Goal: Information Seeking & Learning: Check status

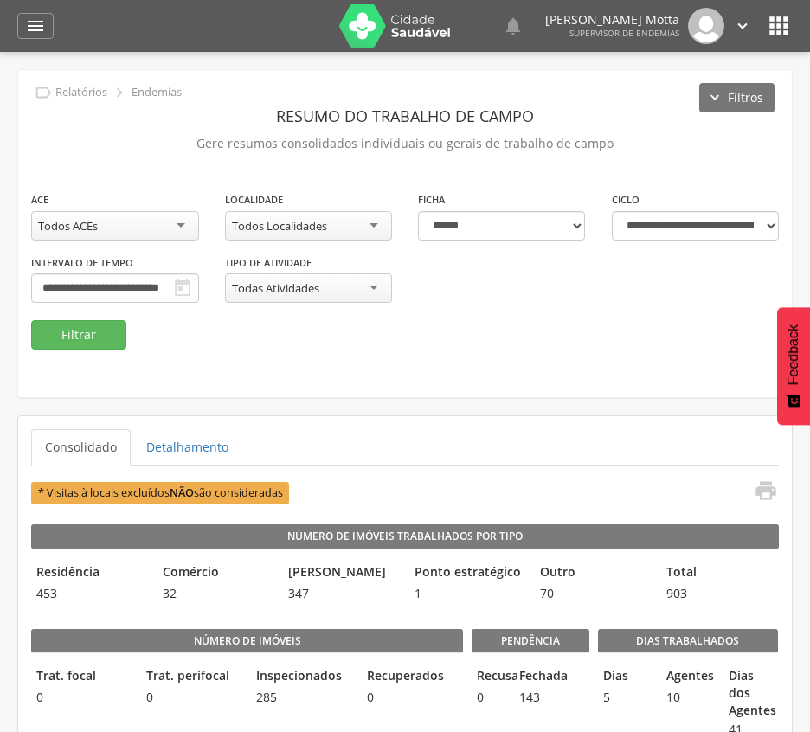
click at [84, 337] on button "Filtrar" at bounding box center [78, 334] width 95 height 29
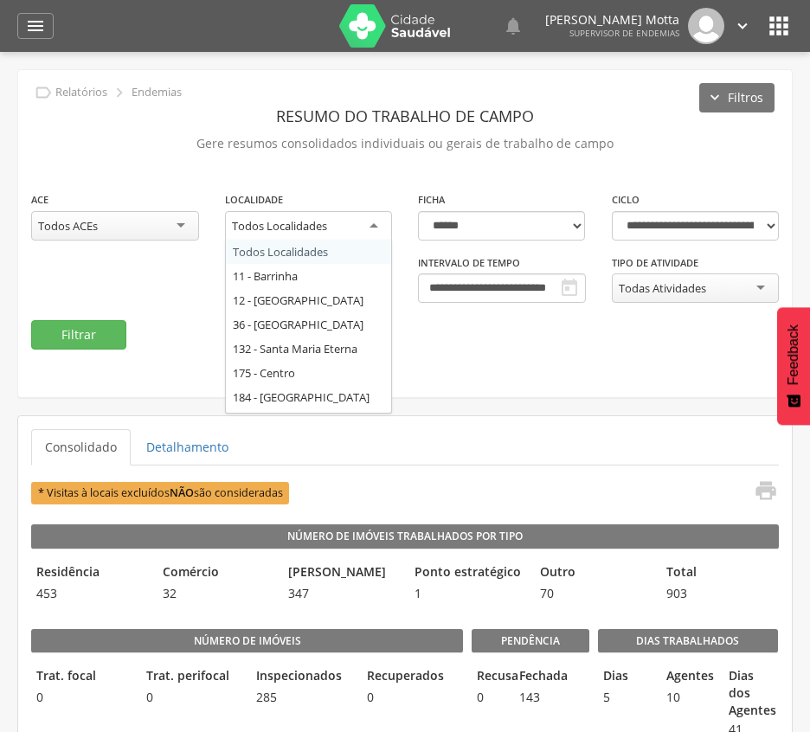
click at [336, 220] on div "Todos Localidades" at bounding box center [309, 226] width 168 height 31
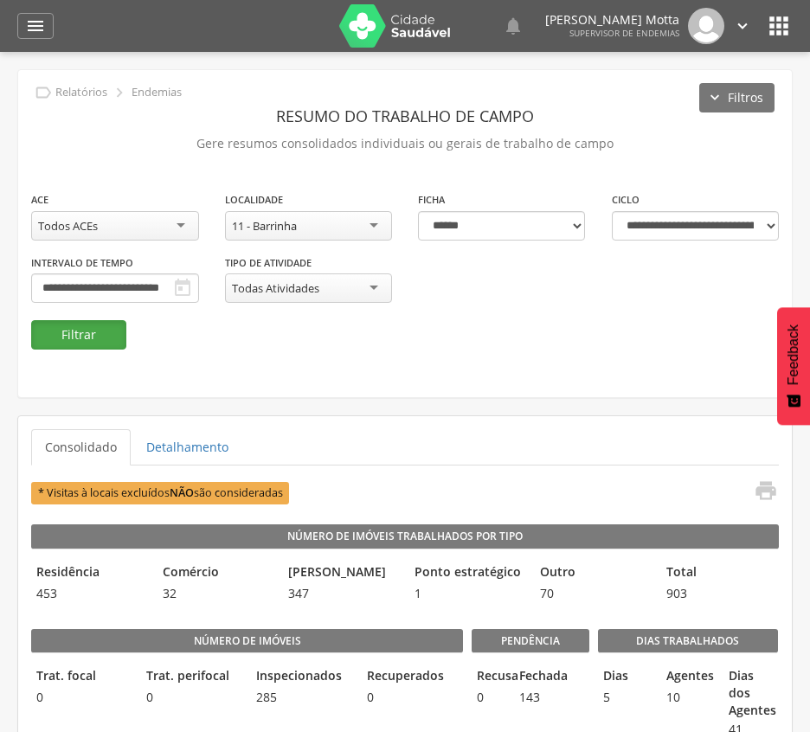
click at [81, 337] on button "Filtrar" at bounding box center [78, 334] width 95 height 29
click at [337, 222] on div "11 - Barrinha" at bounding box center [309, 225] width 168 height 29
click at [67, 333] on button "Filtrar" at bounding box center [78, 334] width 95 height 29
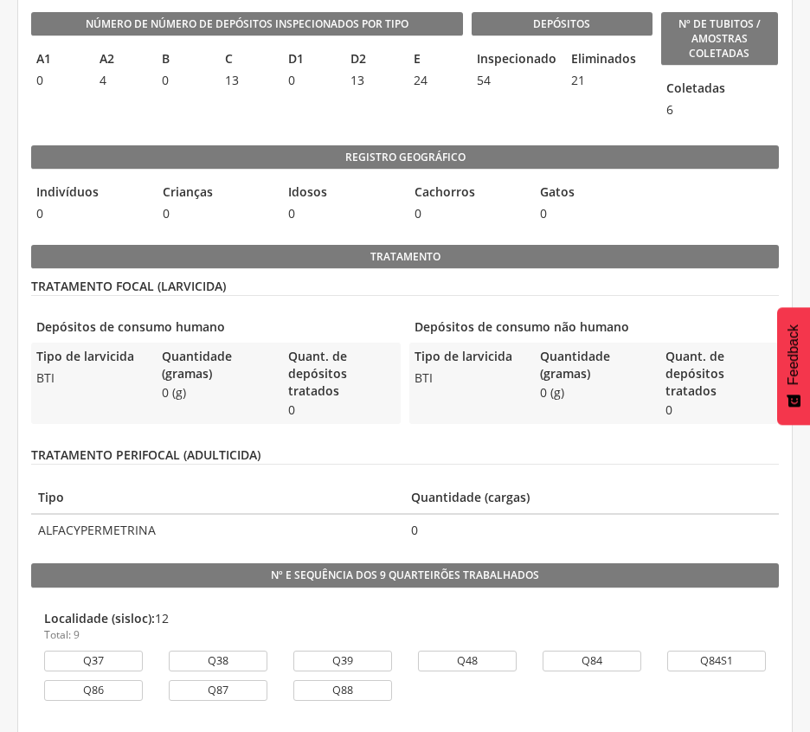
scroll to position [492, 0]
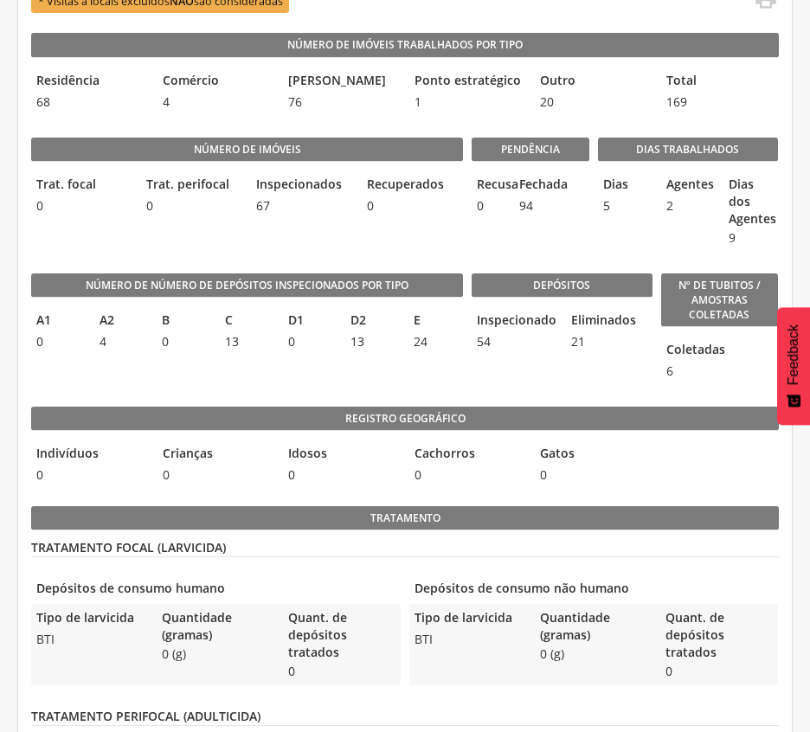
click at [513, 429] on legend "Registro geográfico" at bounding box center [405, 419] width 748 height 24
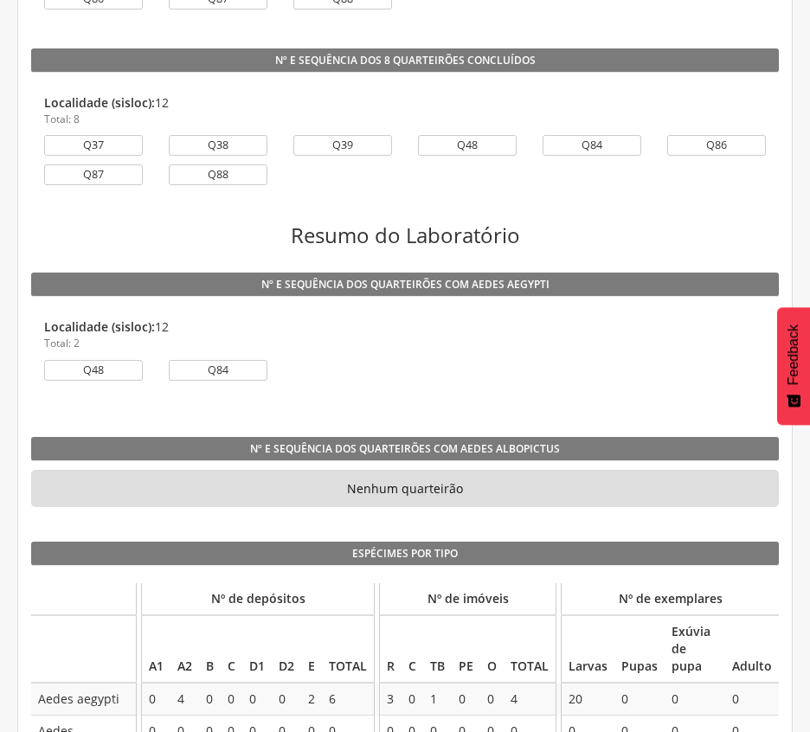
scroll to position [1530, 0]
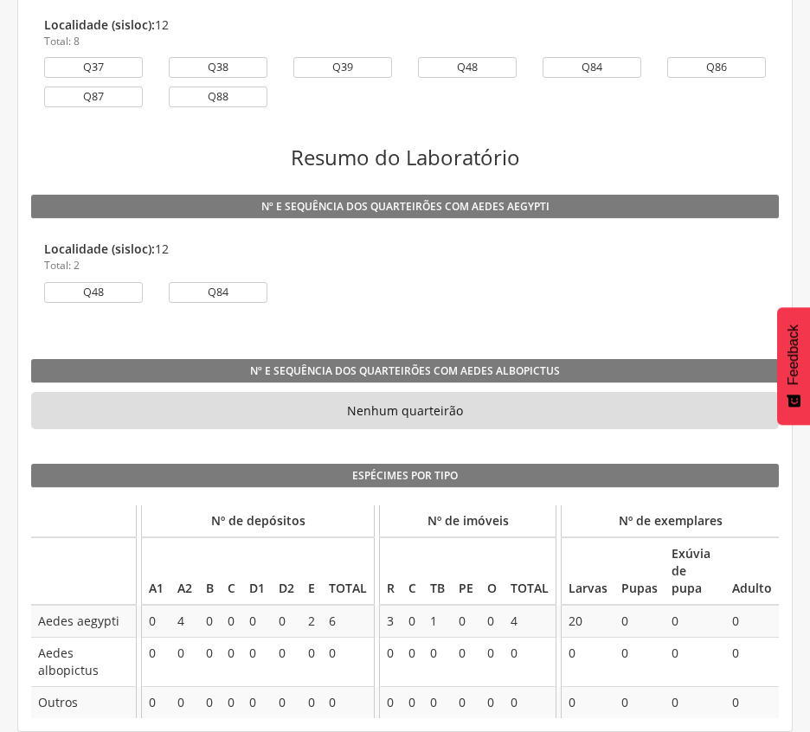
click at [490, 320] on li "Localidade (sisloc): 12 Total: 2 Q48 Q84" at bounding box center [405, 276] width 748 height 96
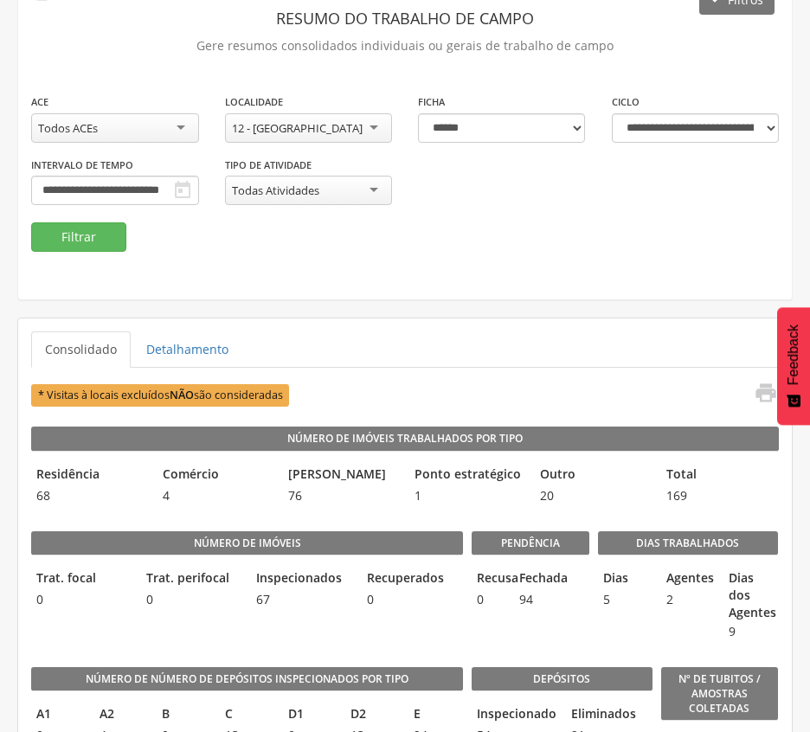
scroll to position [29, 0]
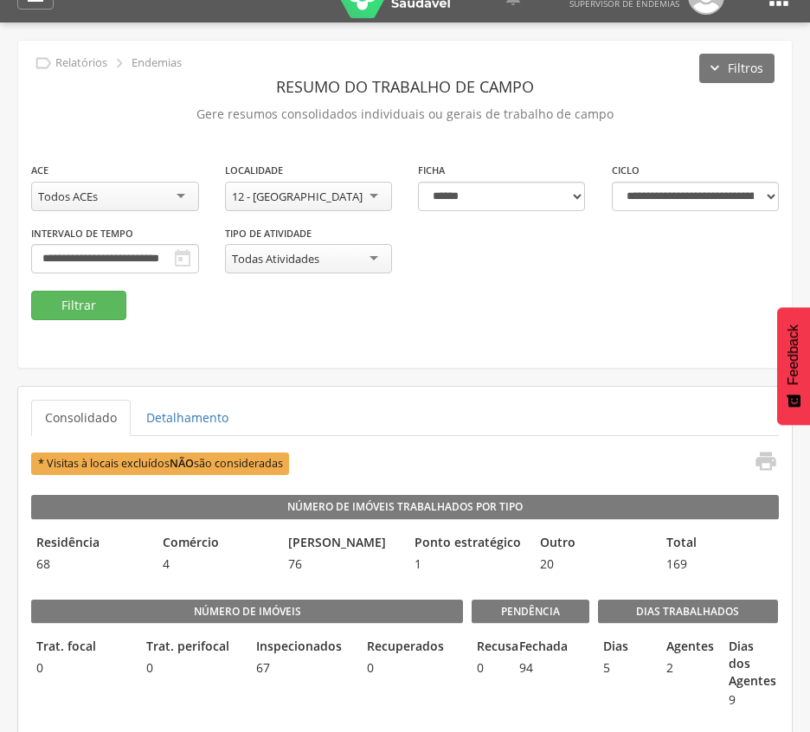
click at [329, 192] on div "12 - [GEOGRAPHIC_DATA]" at bounding box center [309, 196] width 168 height 29
click at [56, 306] on button "Filtrar" at bounding box center [78, 305] width 95 height 29
click at [88, 309] on button "Filtrar" at bounding box center [78, 305] width 95 height 29
click at [81, 299] on button "Filtrar" at bounding box center [78, 305] width 95 height 29
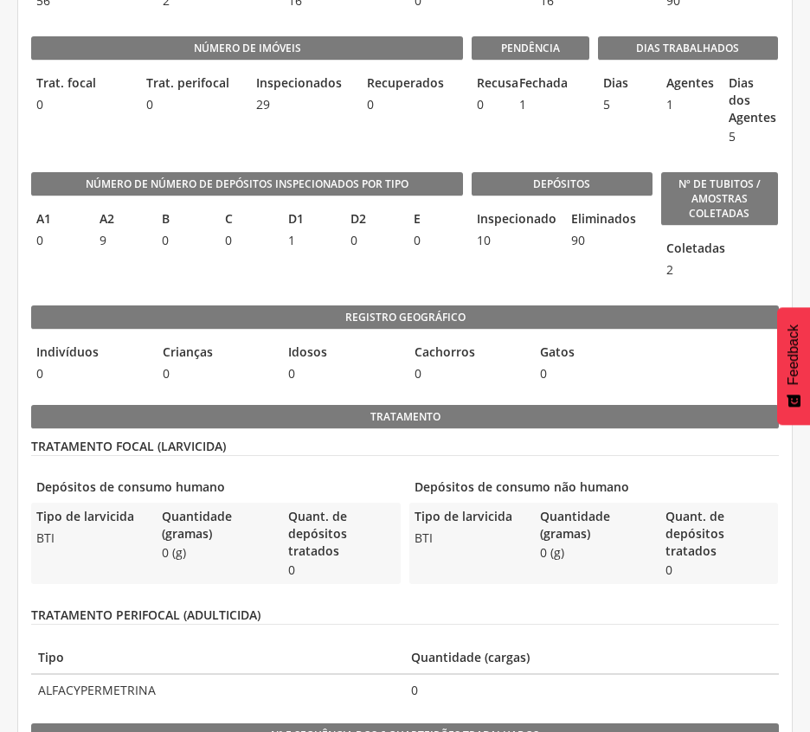
scroll to position [603, 0]
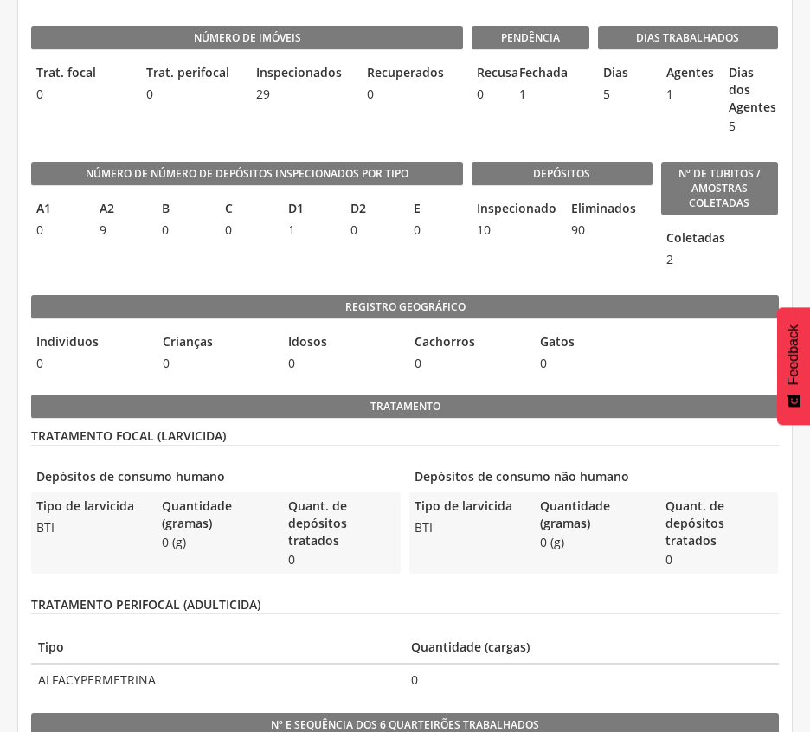
click at [519, 371] on span "0" at bounding box center [468, 363] width 118 height 17
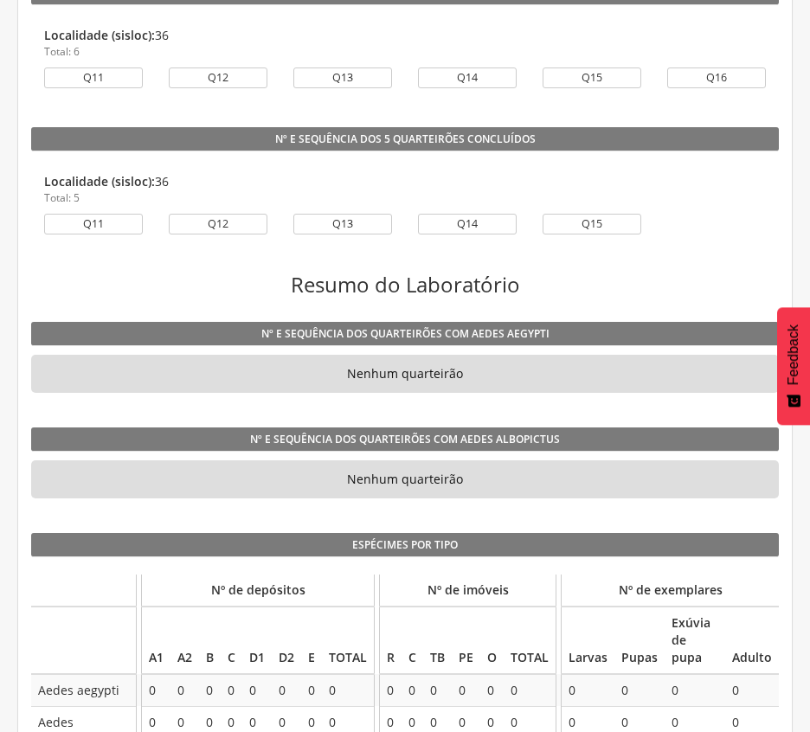
scroll to position [1296, 0]
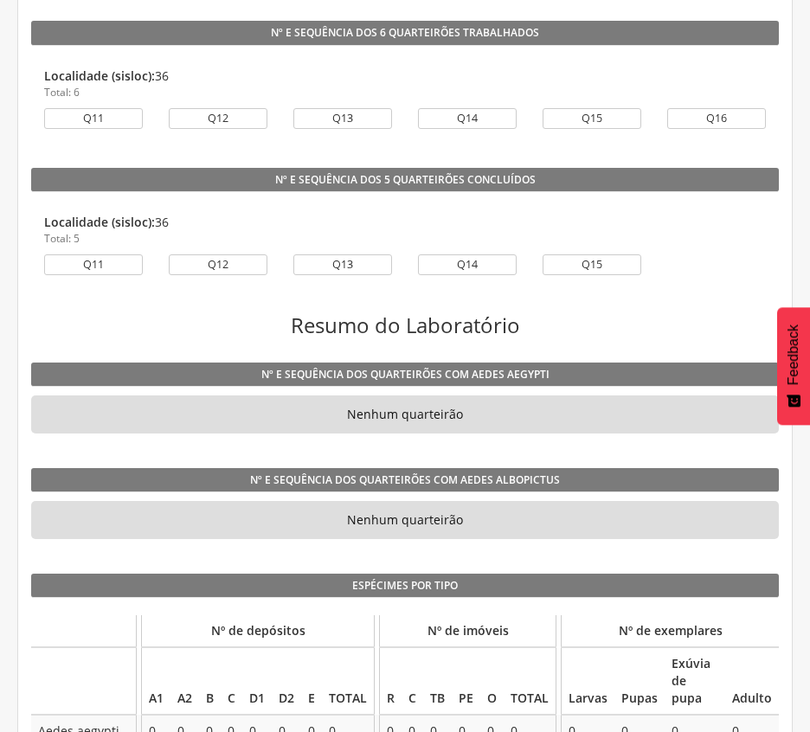
click at [659, 315] on div "Número de Imóveis Trabalhados por Tipo Residência 56 Comércio 2 Terreno baldio …" at bounding box center [405, 29] width 748 height 1600
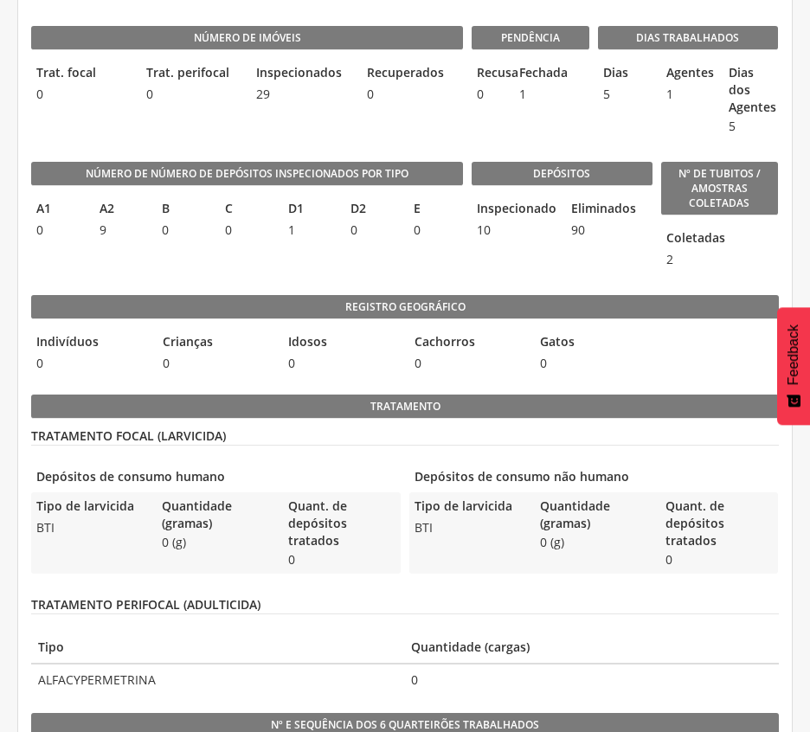
scroll to position [488, 0]
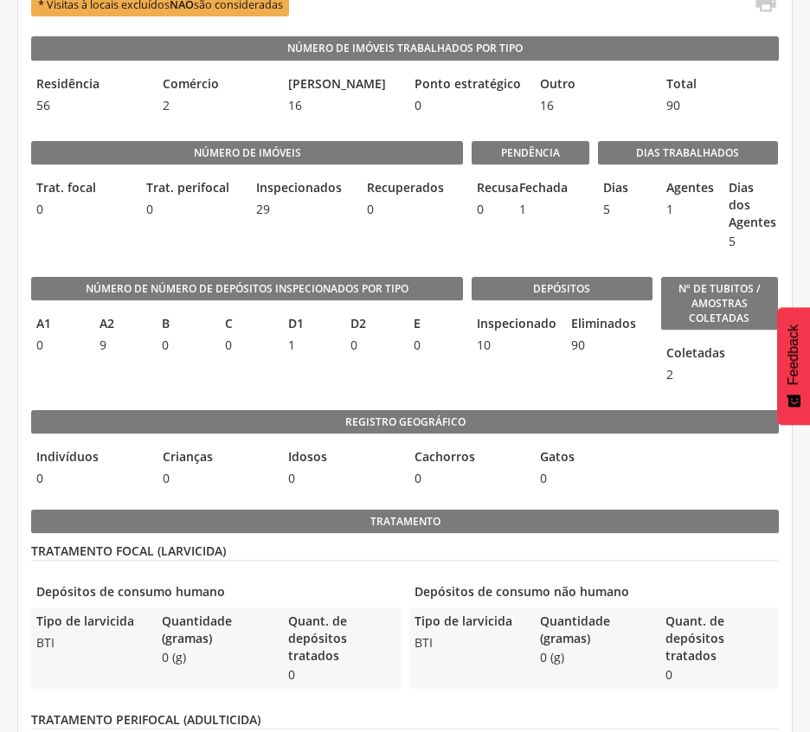
click at [521, 159] on legend "Pendência" at bounding box center [531, 153] width 118 height 24
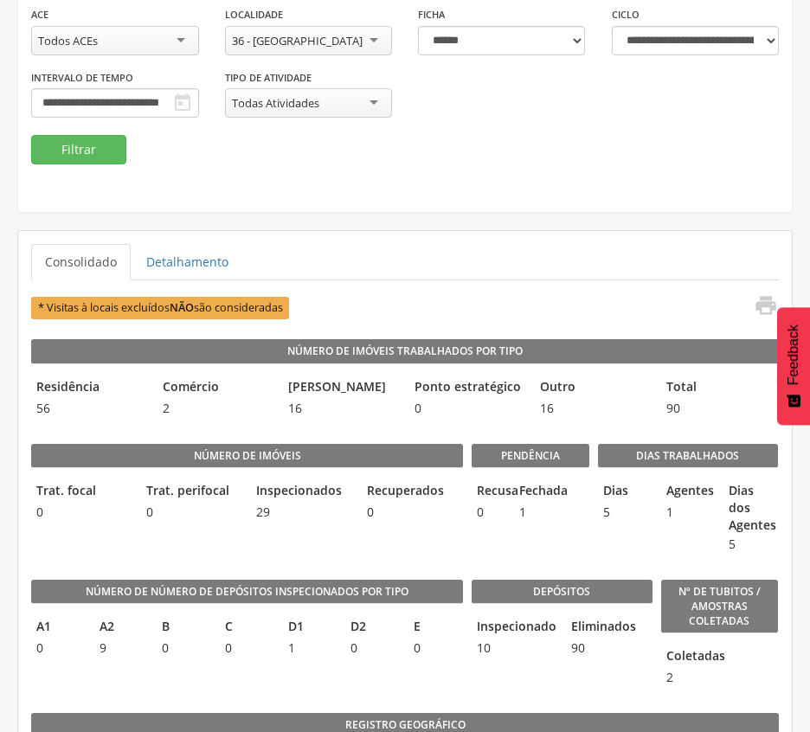
scroll to position [142, 0]
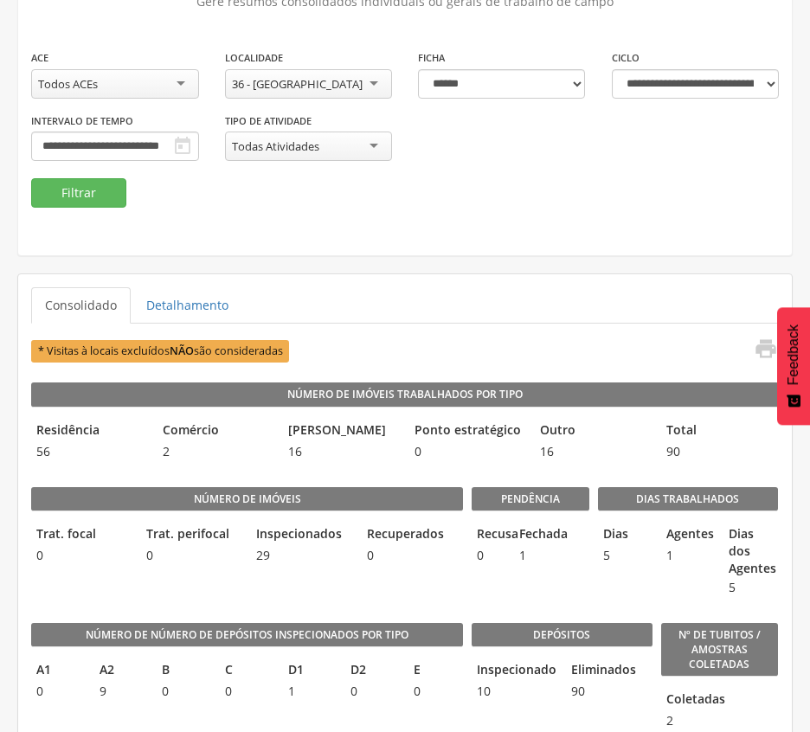
click at [357, 81] on div "36 - [GEOGRAPHIC_DATA]" at bounding box center [309, 83] width 168 height 29
click at [87, 196] on button "Filtrar" at bounding box center [78, 192] width 95 height 29
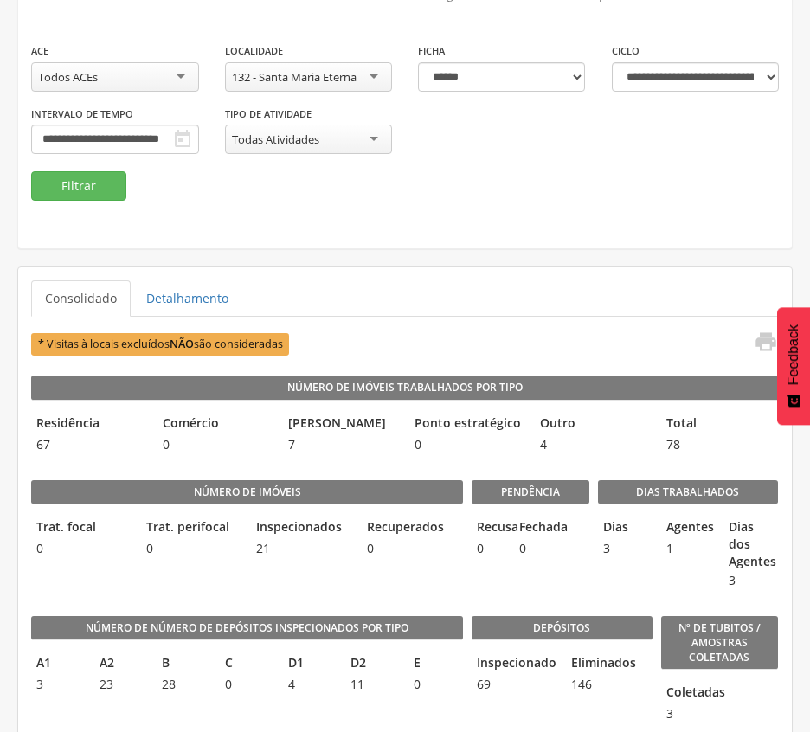
scroll to position [115, 0]
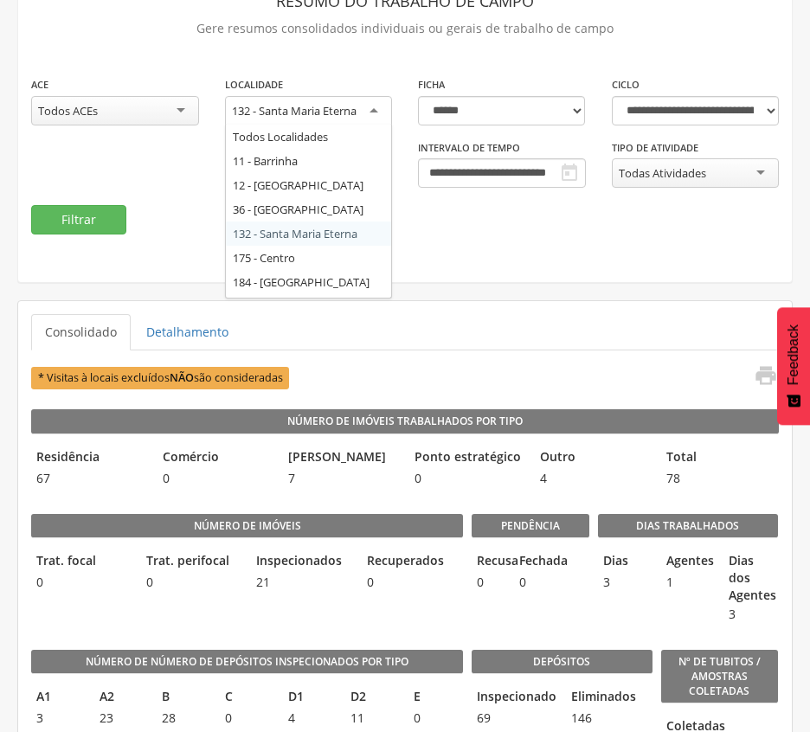
click at [350, 107] on div "132 - Santa Maria Eterna" at bounding box center [294, 111] width 125 height 16
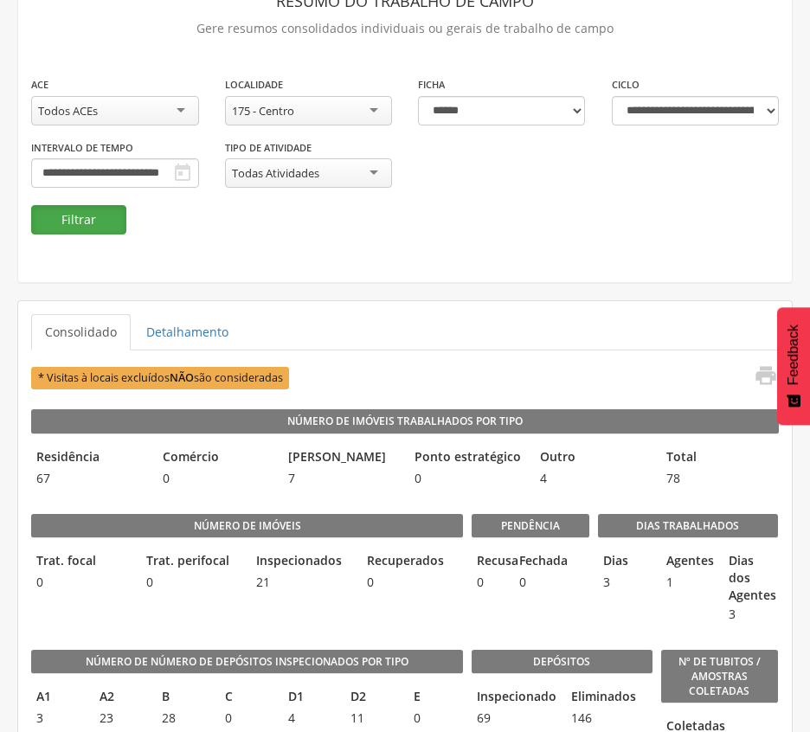
click at [54, 227] on button "Filtrar" at bounding box center [78, 219] width 95 height 29
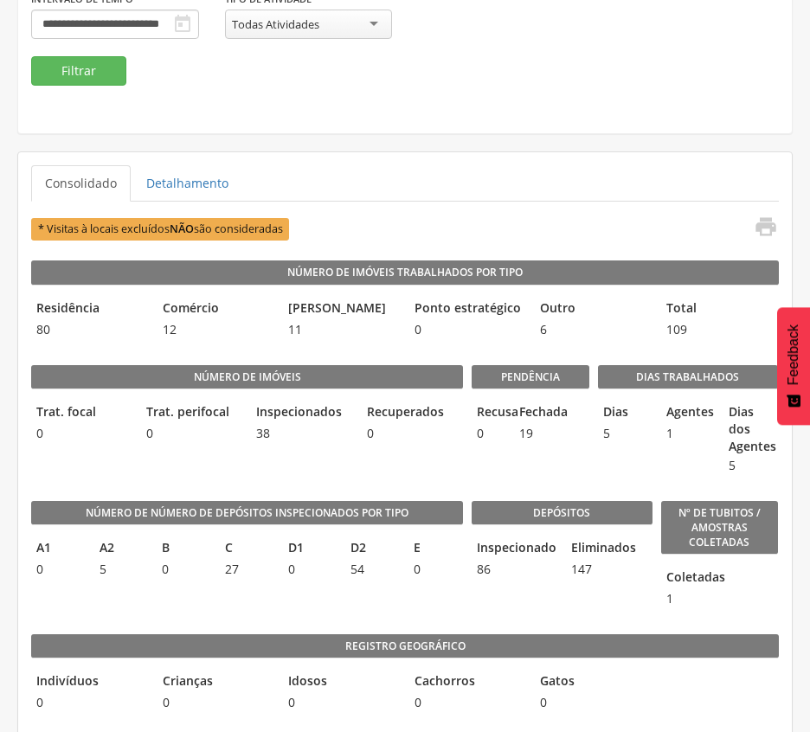
scroll to position [54, 0]
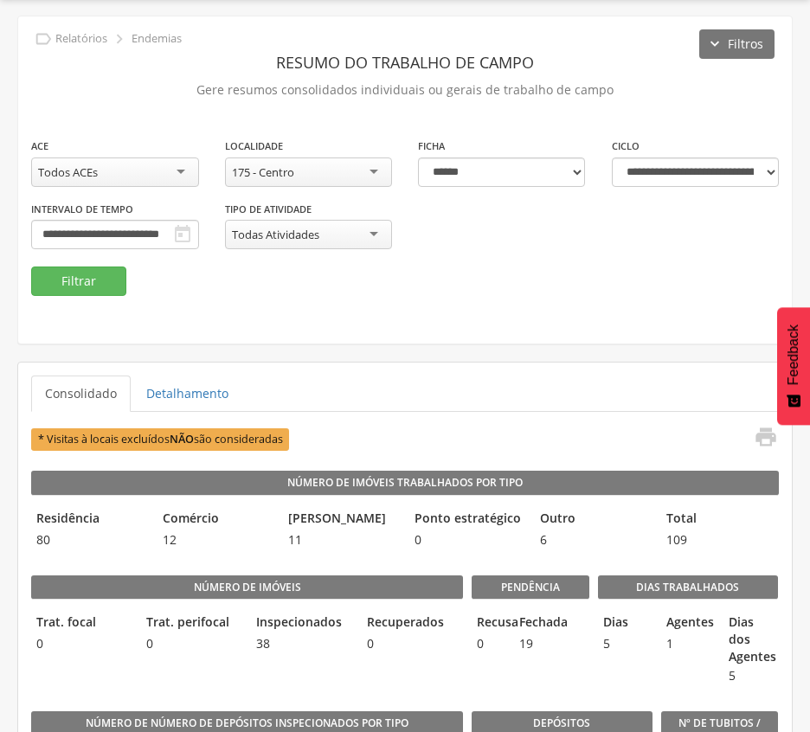
click at [357, 175] on div "175 - Centro" at bounding box center [309, 172] width 168 height 29
click at [90, 285] on button "Filtrar" at bounding box center [78, 281] width 95 height 29
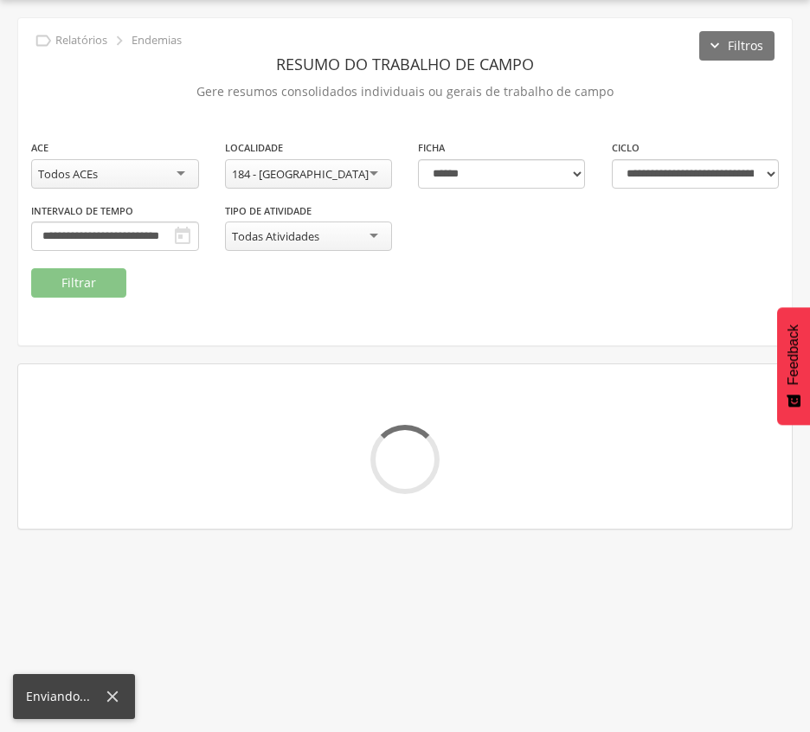
scroll to position [54, 0]
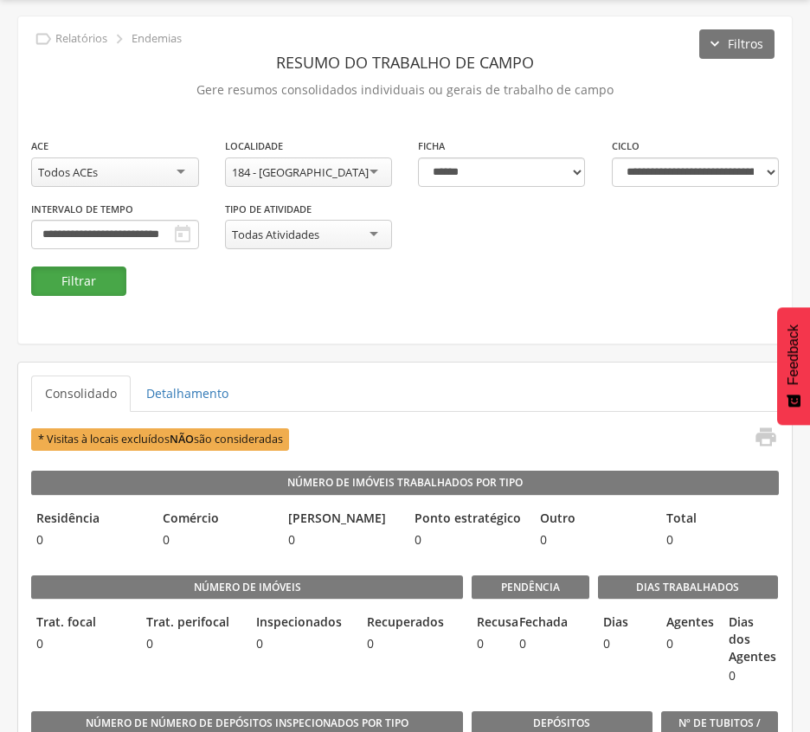
click at [67, 284] on button "Filtrar" at bounding box center [78, 281] width 95 height 29
click at [365, 167] on div "184 - [GEOGRAPHIC_DATA]" at bounding box center [309, 172] width 168 height 29
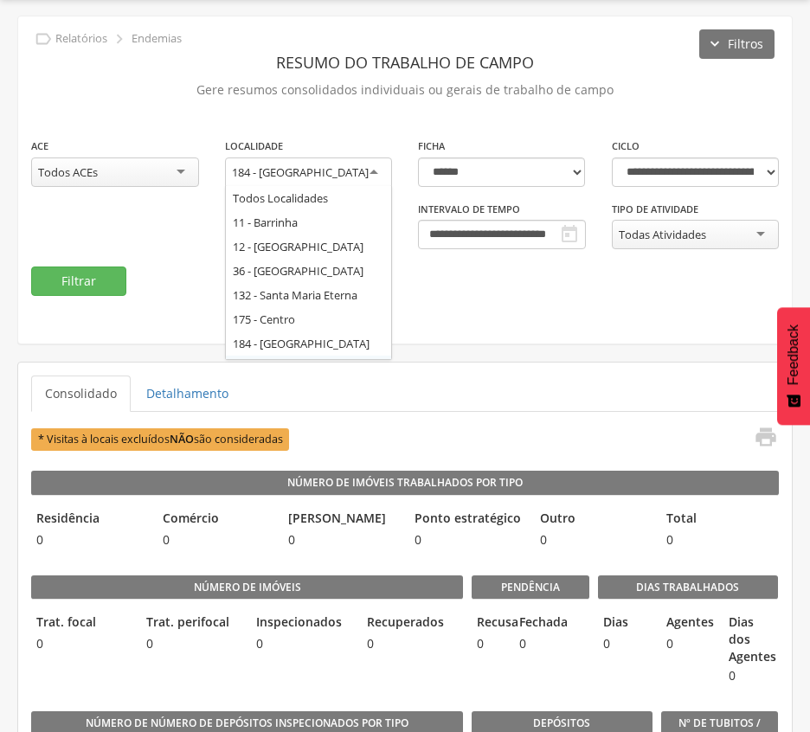
scroll to position [0, 0]
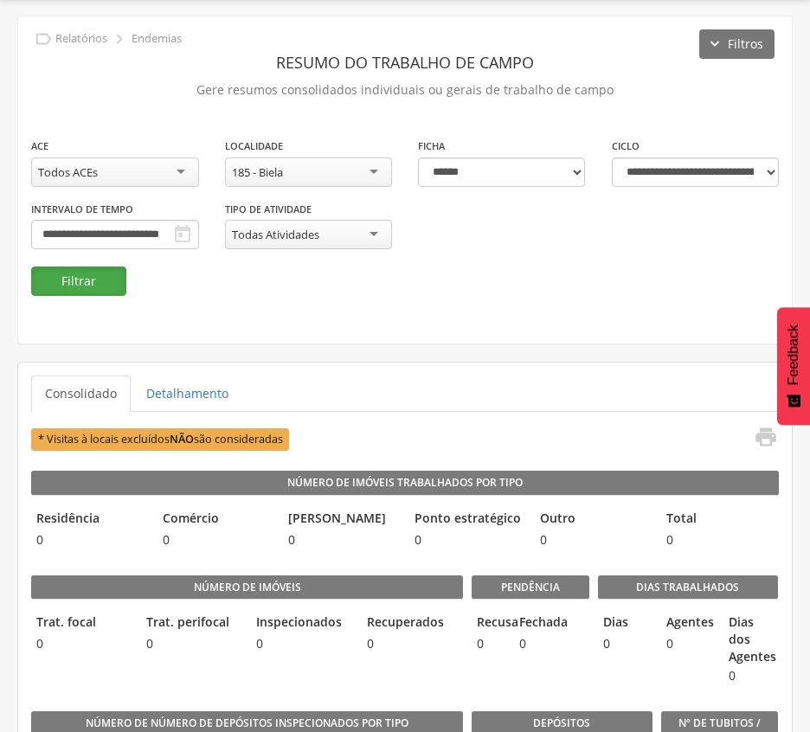
click at [91, 284] on button "Filtrar" at bounding box center [78, 281] width 95 height 29
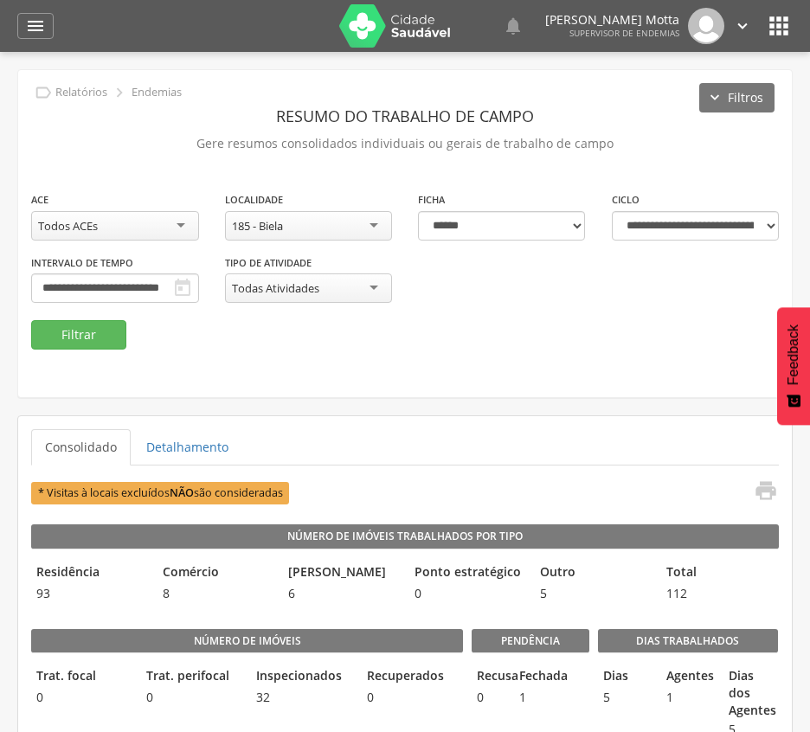
scroll to position [115, 0]
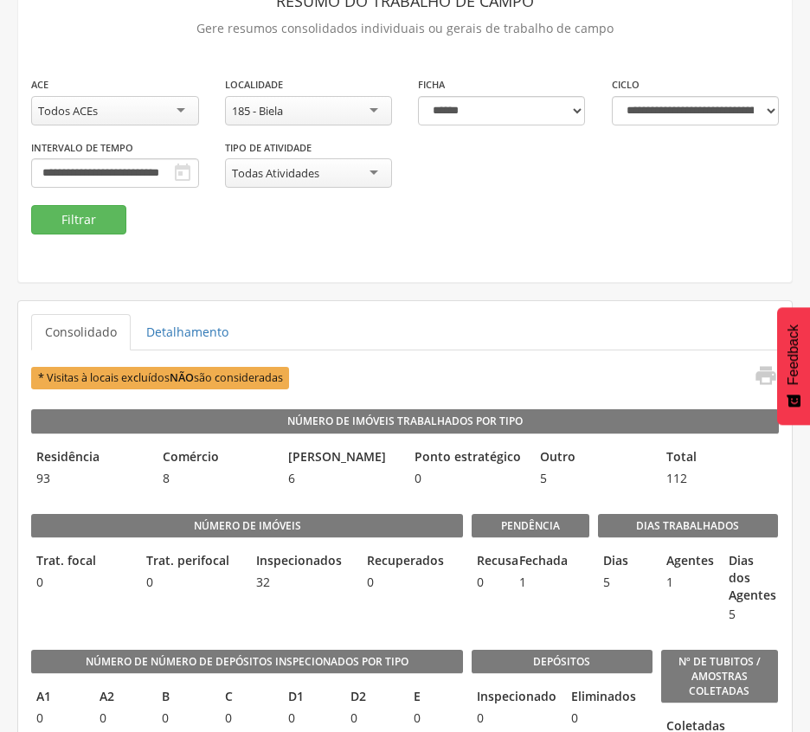
click at [344, 107] on div "185 - Biela" at bounding box center [309, 110] width 168 height 29
click at [93, 218] on button "Filtrar" at bounding box center [78, 219] width 95 height 29
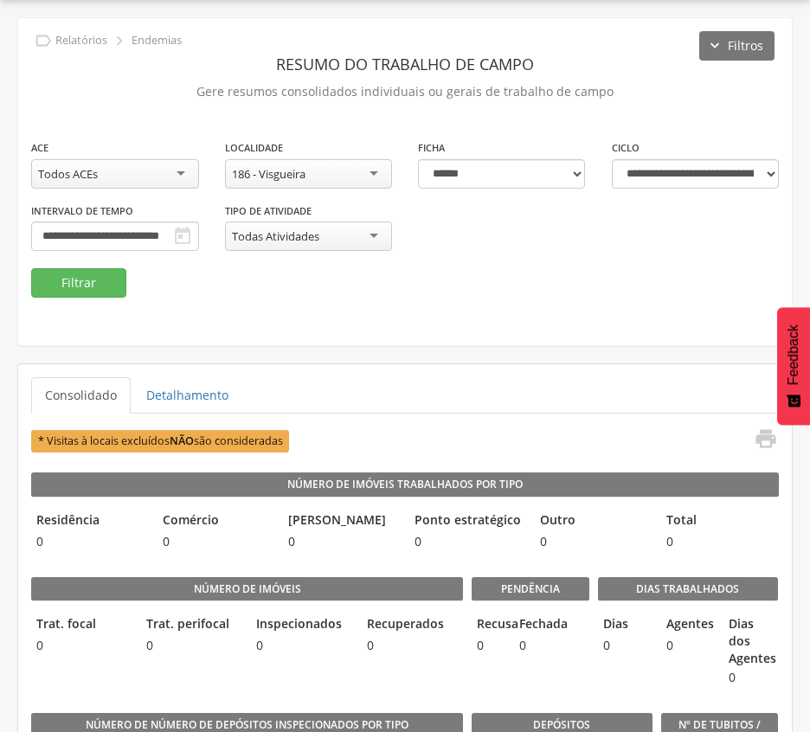
scroll to position [115, 0]
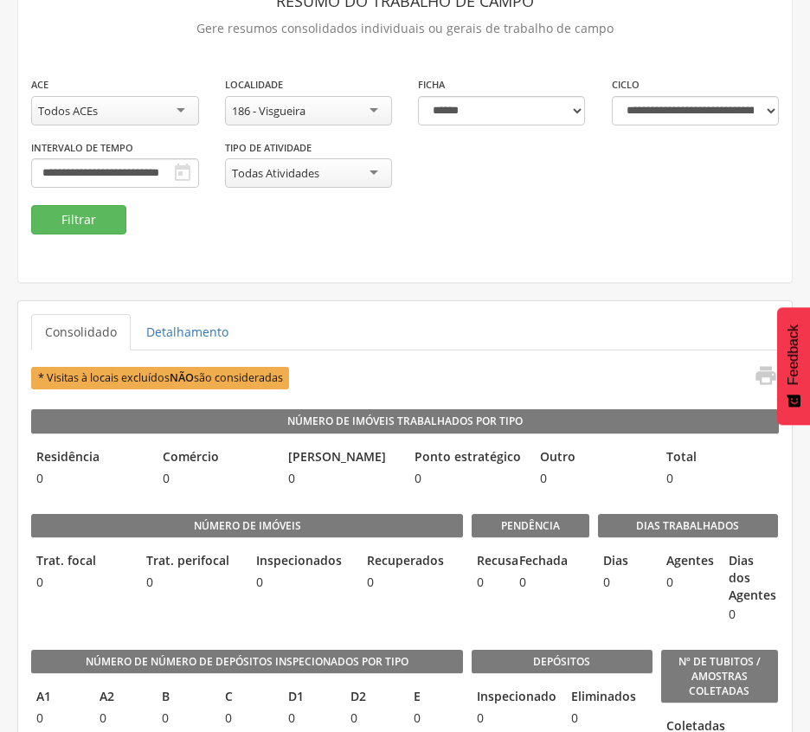
click at [317, 109] on div "186 - Visgueira" at bounding box center [309, 110] width 168 height 29
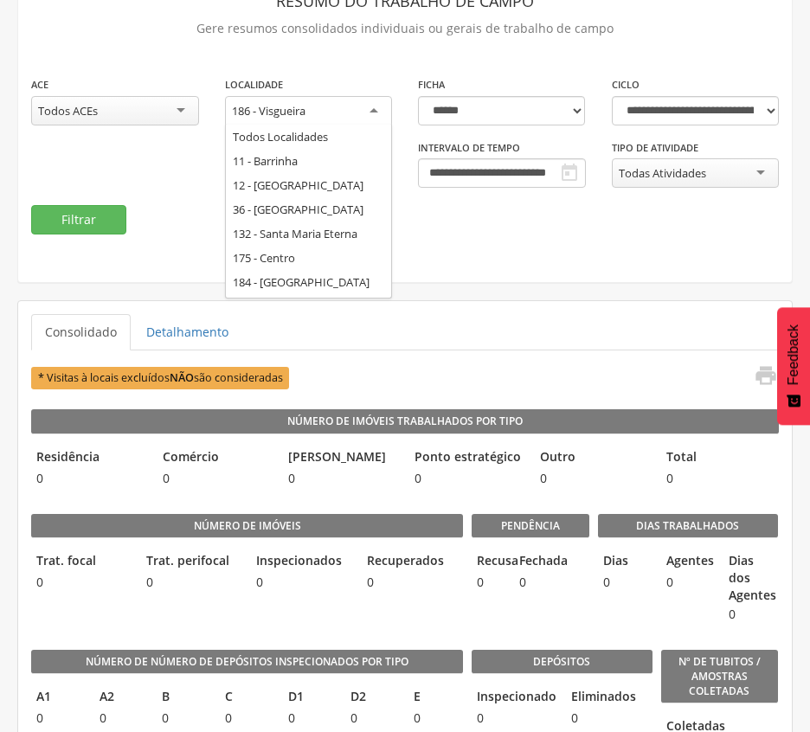
scroll to position [0, 0]
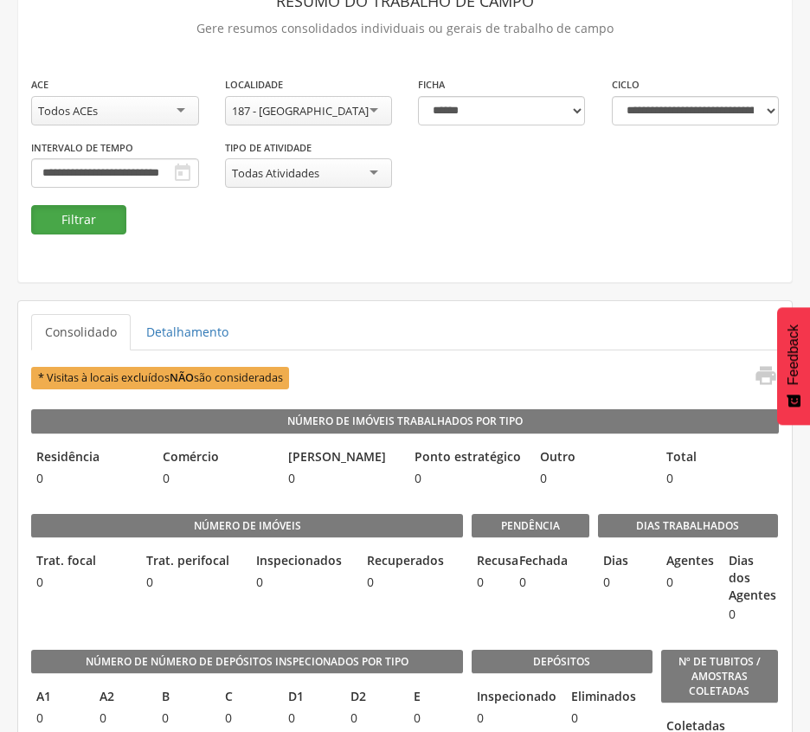
click at [92, 213] on button "Filtrar" at bounding box center [78, 219] width 95 height 29
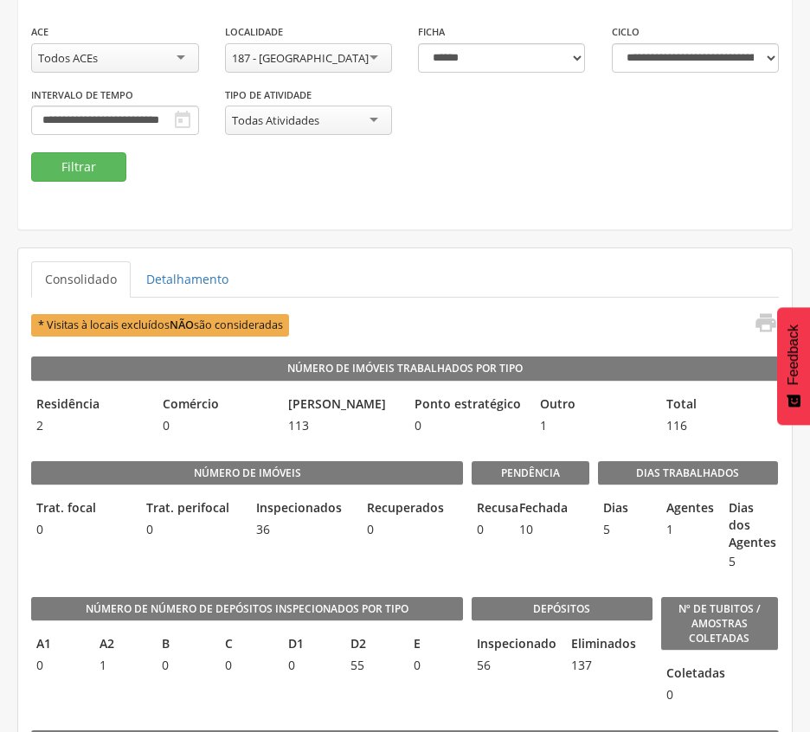
scroll to position [115, 0]
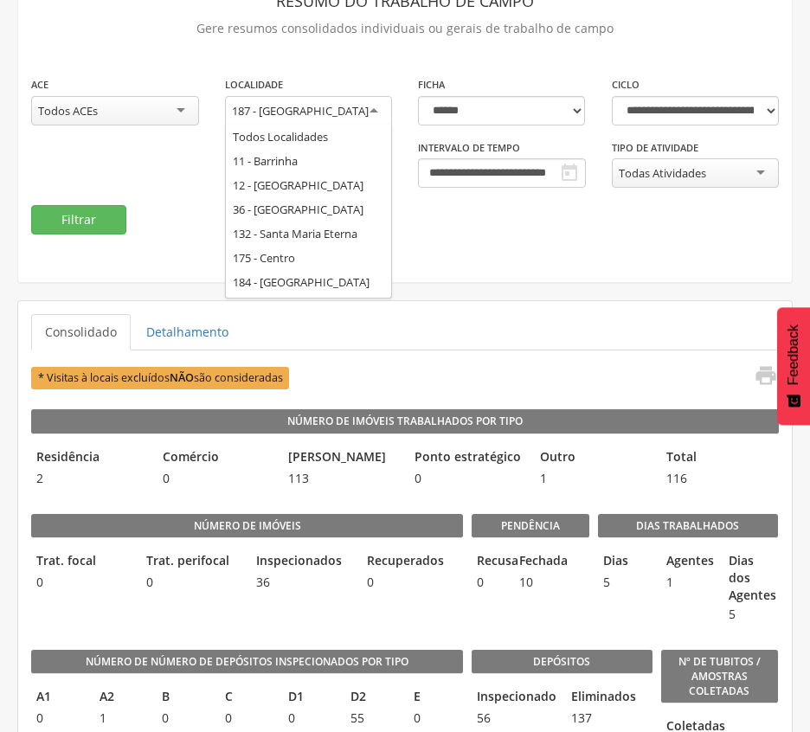
click at [357, 106] on div "187 - [GEOGRAPHIC_DATA]" at bounding box center [309, 111] width 168 height 31
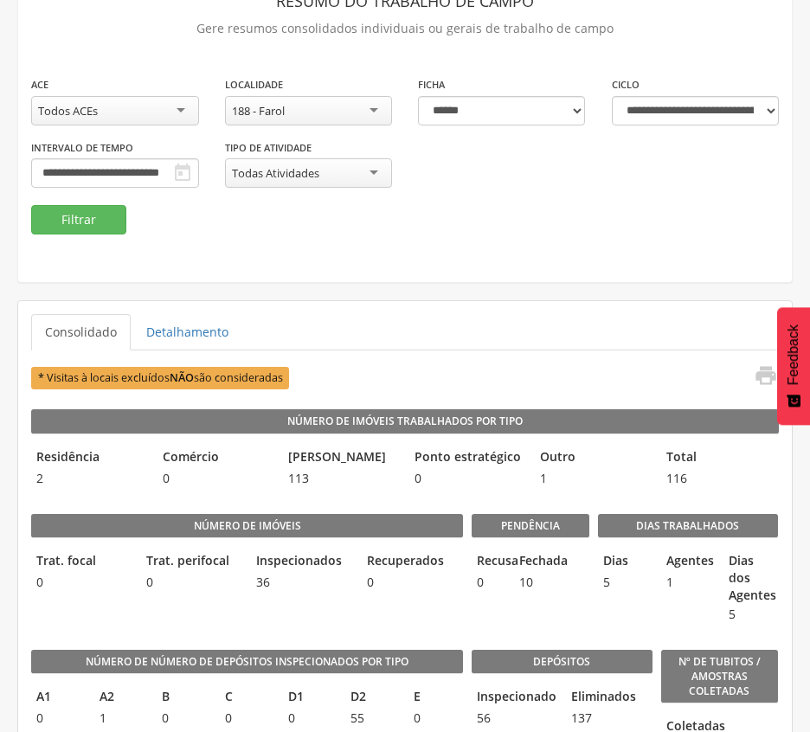
scroll to position [0, 0]
click at [121, 226] on button "Filtrar" at bounding box center [78, 219] width 95 height 29
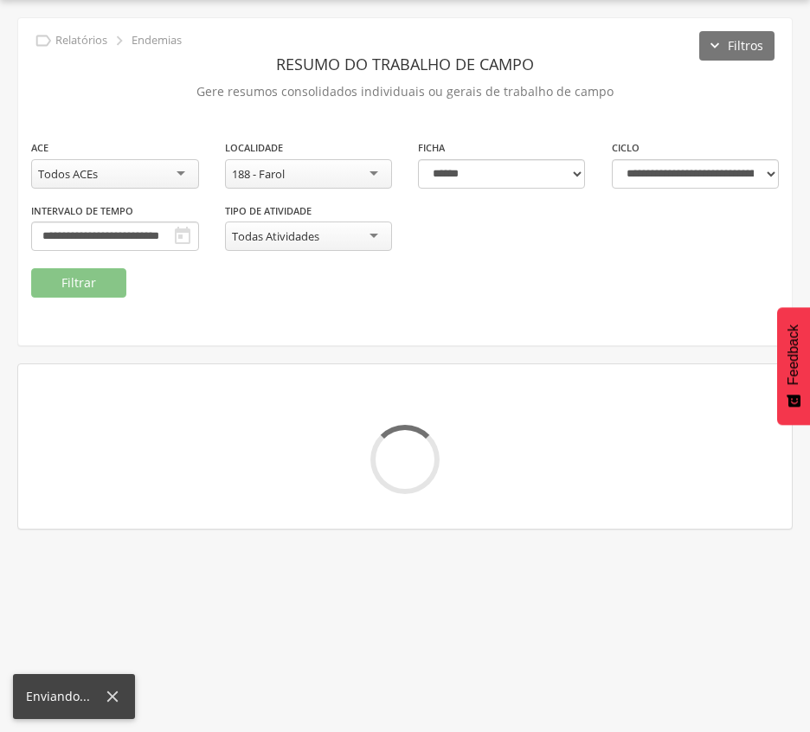
scroll to position [115, 0]
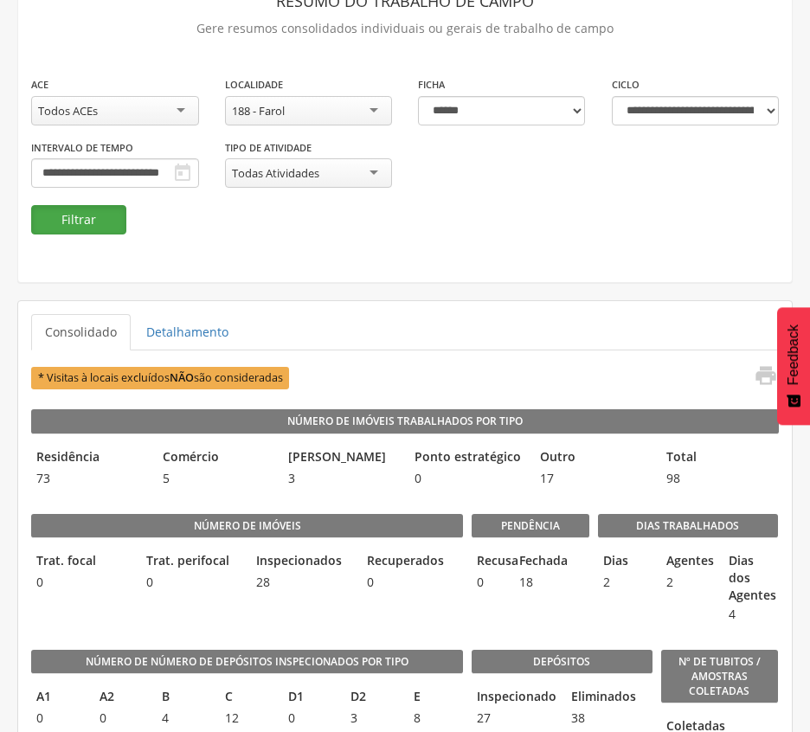
click at [101, 215] on button "Filtrar" at bounding box center [78, 219] width 95 height 29
click at [353, 108] on div "188 - Farol" at bounding box center [309, 110] width 168 height 29
click at [107, 229] on button "Filtrar" at bounding box center [78, 219] width 95 height 29
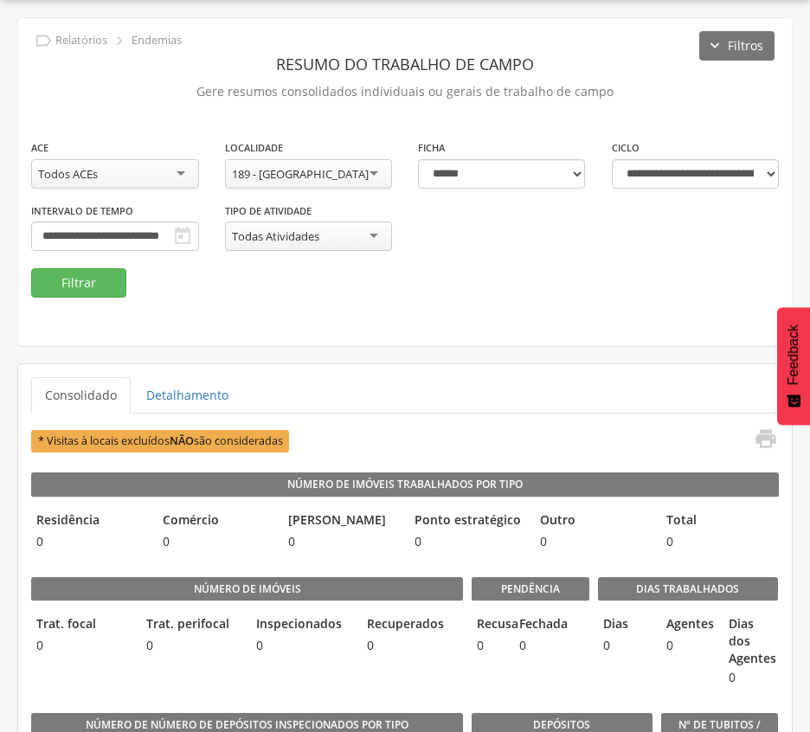
scroll to position [115, 0]
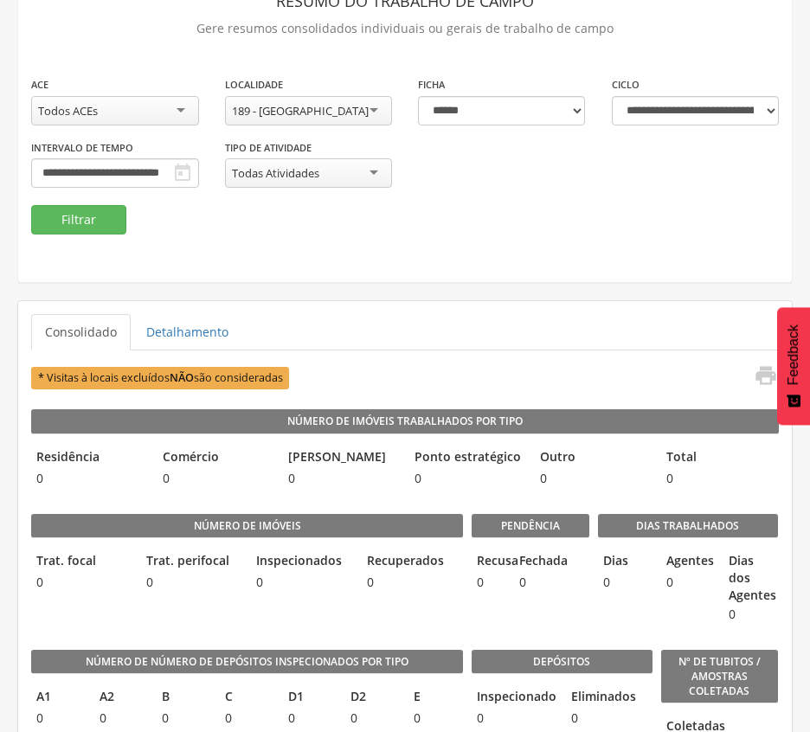
click at [282, 111] on div "189 - [GEOGRAPHIC_DATA]" at bounding box center [300, 111] width 137 height 16
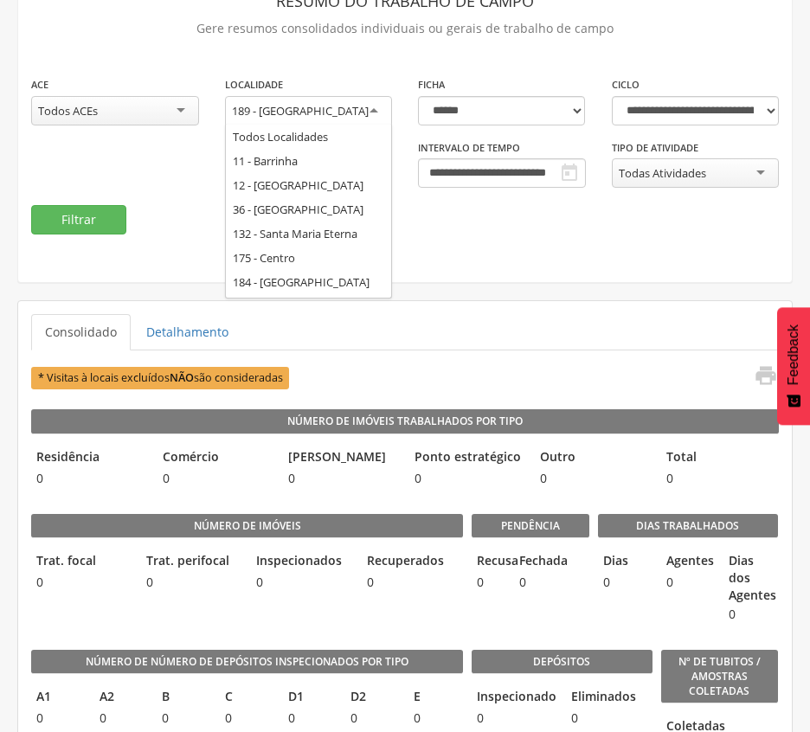
scroll to position [0, 0]
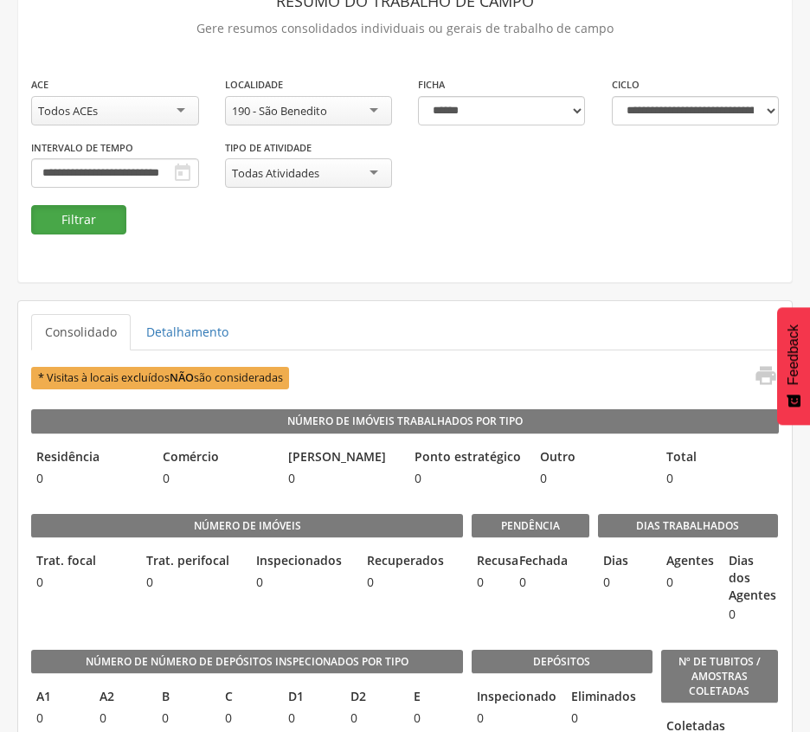
click at [80, 223] on button "Filtrar" at bounding box center [78, 219] width 95 height 29
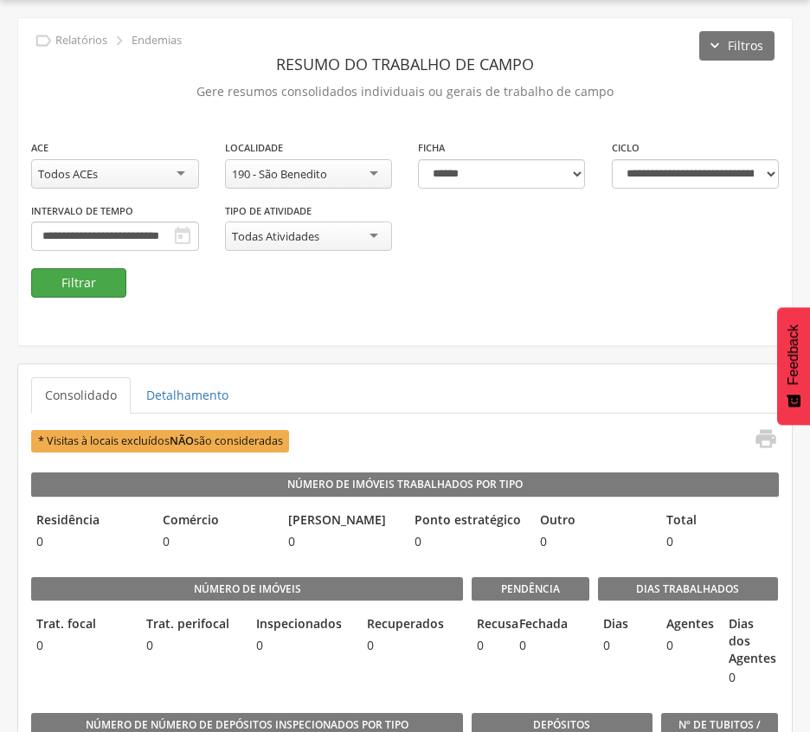
scroll to position [115, 0]
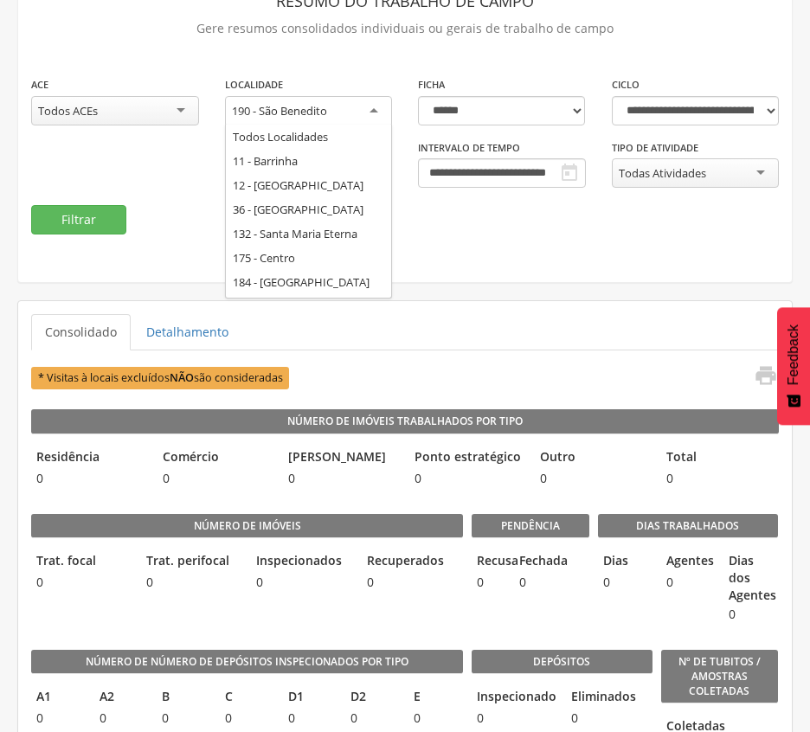
click at [282, 108] on div "190 - São Benedito" at bounding box center [279, 111] width 95 height 16
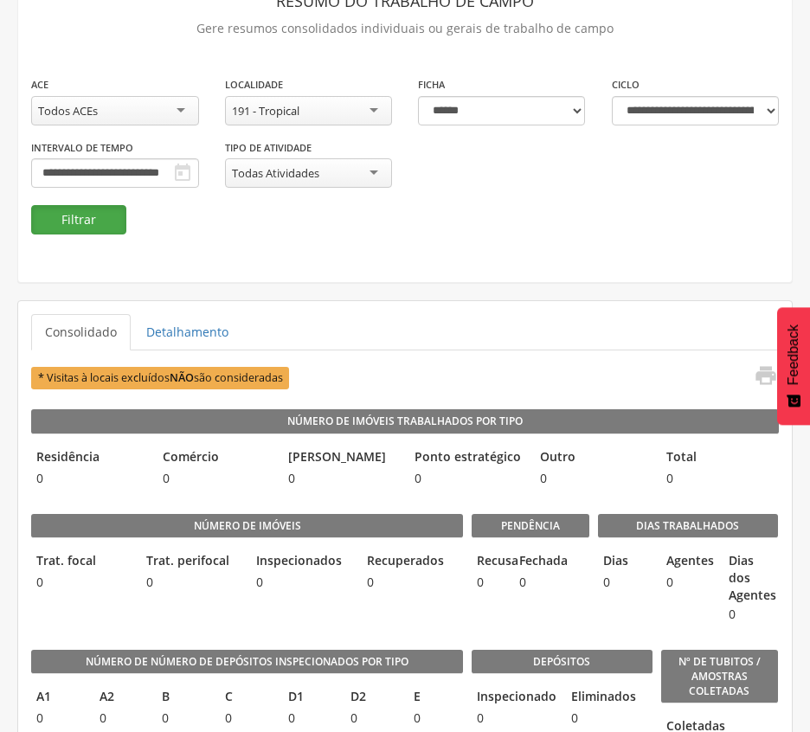
click at [98, 218] on button "Filtrar" at bounding box center [78, 219] width 95 height 29
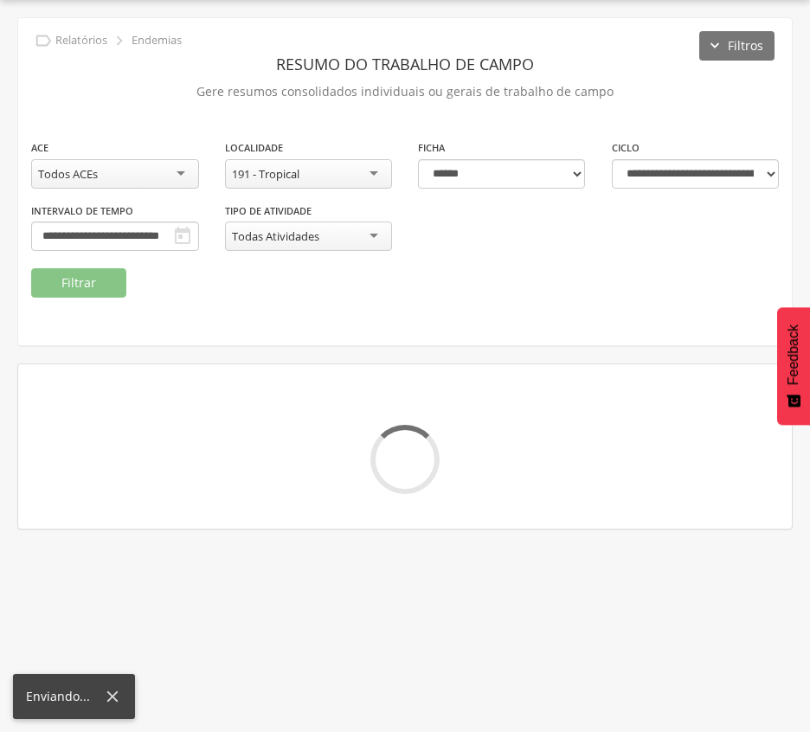
scroll to position [115, 0]
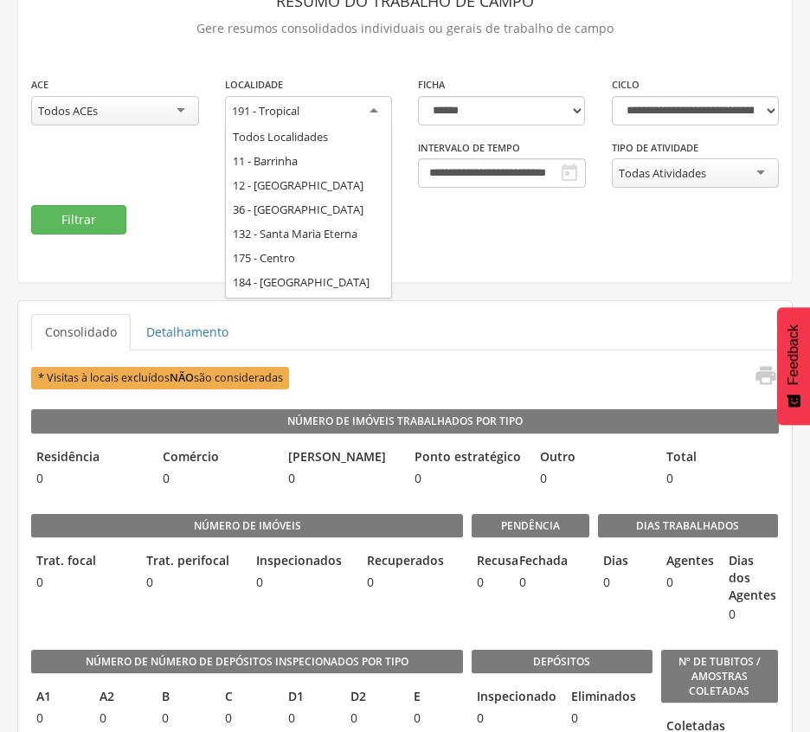
click at [302, 112] on div "191 - Tropical" at bounding box center [309, 111] width 168 height 31
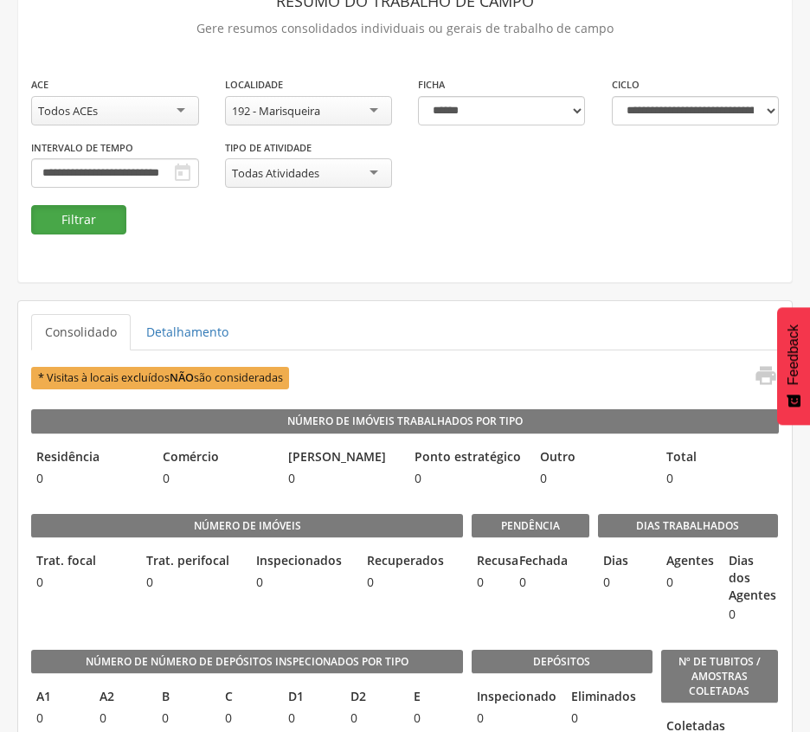
click at [94, 226] on button "Filtrar" at bounding box center [78, 219] width 95 height 29
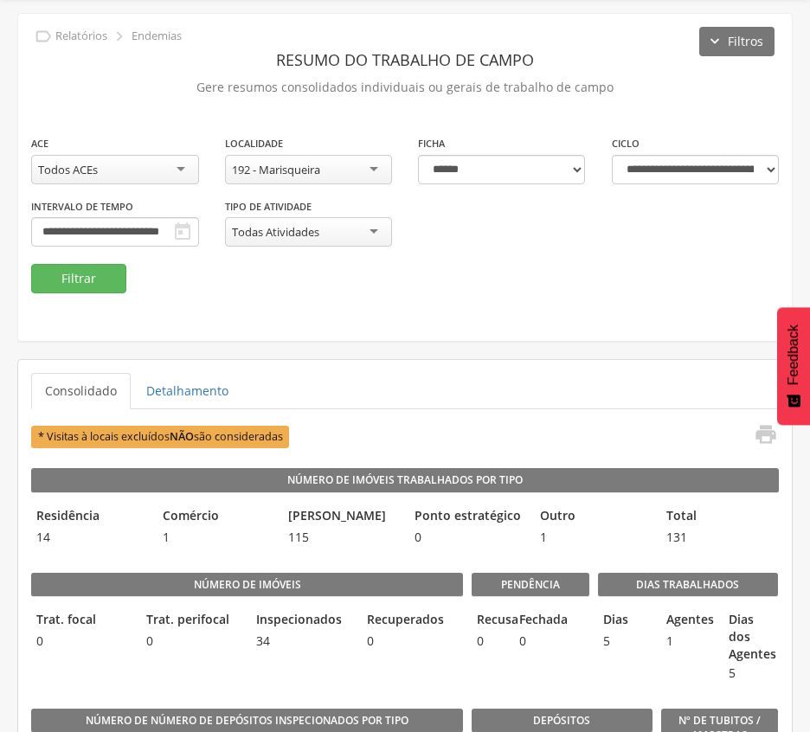
scroll to position [0, 0]
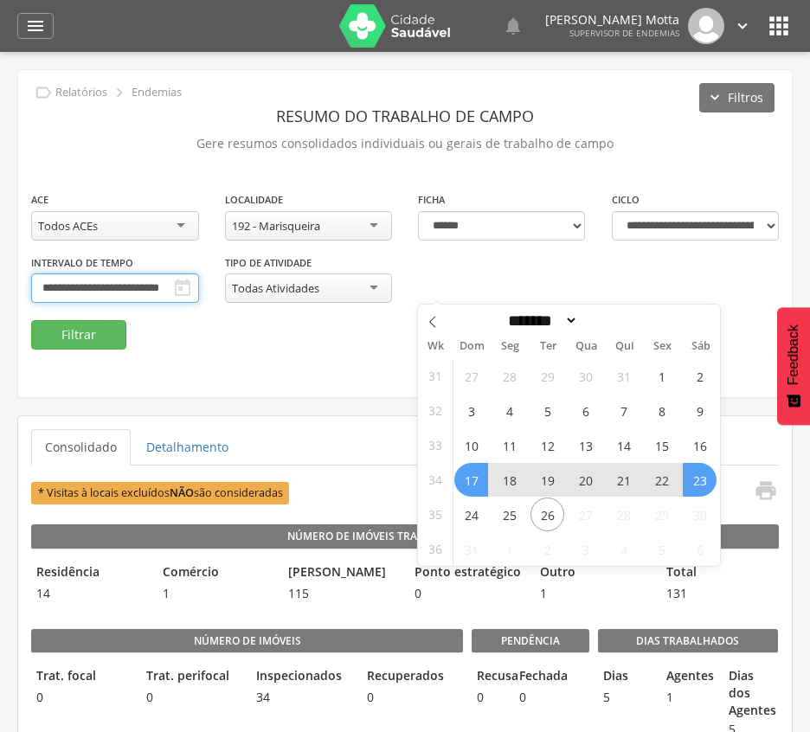
click at [199, 282] on input "**********" at bounding box center [115, 288] width 168 height 29
click at [482, 445] on span "10" at bounding box center [471, 445] width 34 height 34
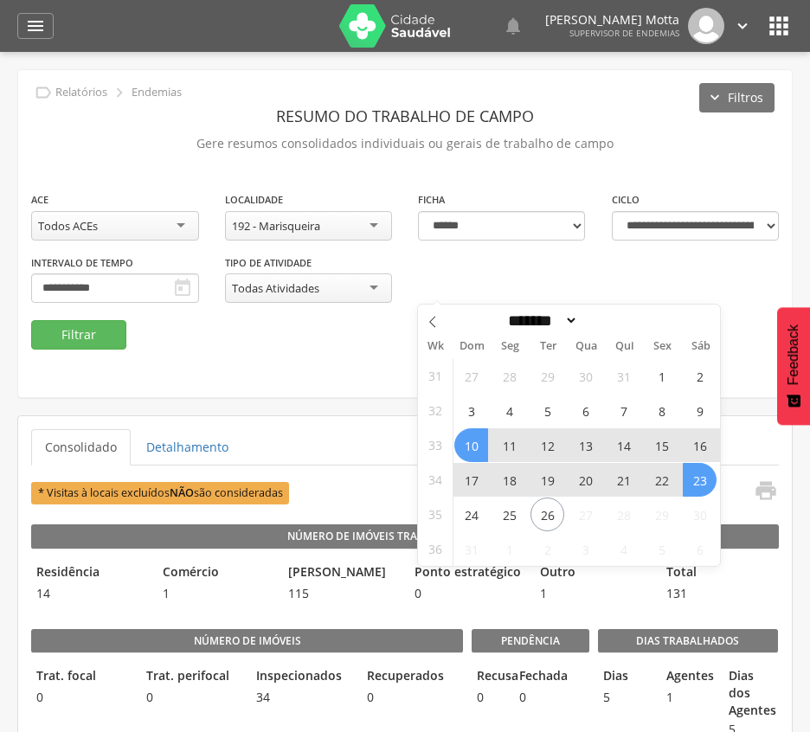
click at [701, 483] on span "23" at bounding box center [700, 480] width 34 height 34
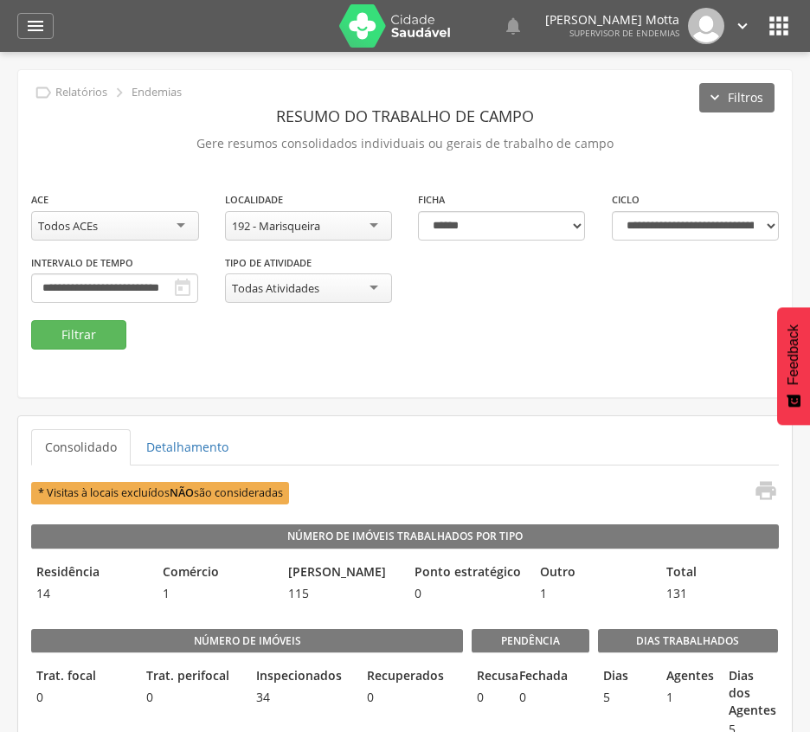
click at [306, 223] on div "192 - Marisqueira" at bounding box center [276, 226] width 88 height 16
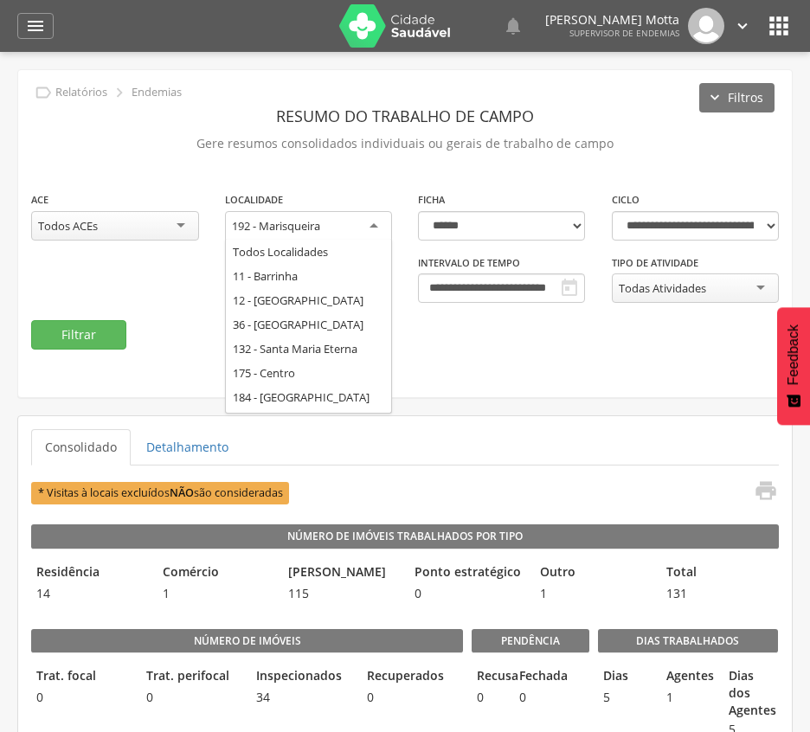
scroll to position [0, 0]
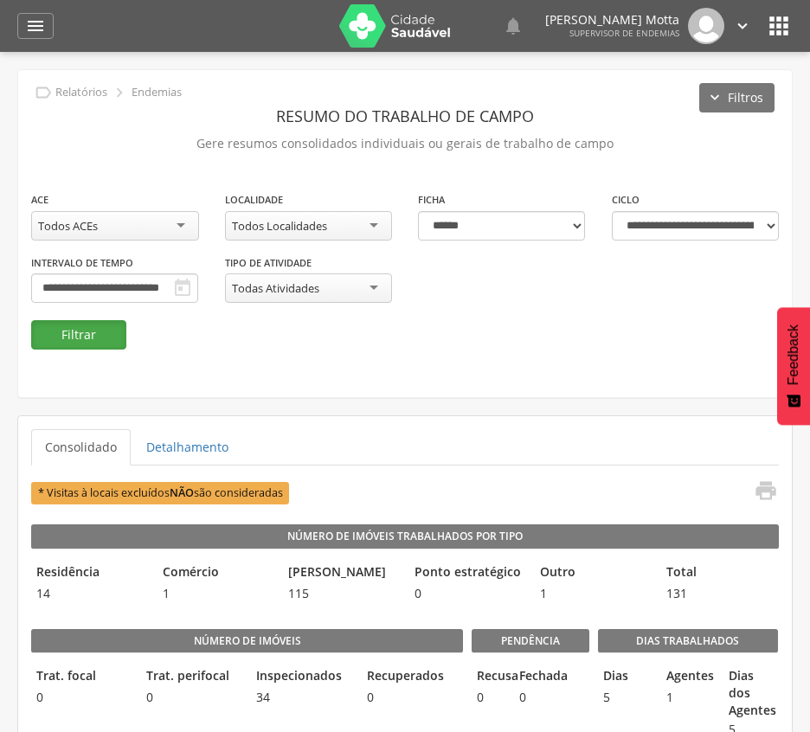
click at [50, 331] on button "Filtrar" at bounding box center [78, 334] width 95 height 29
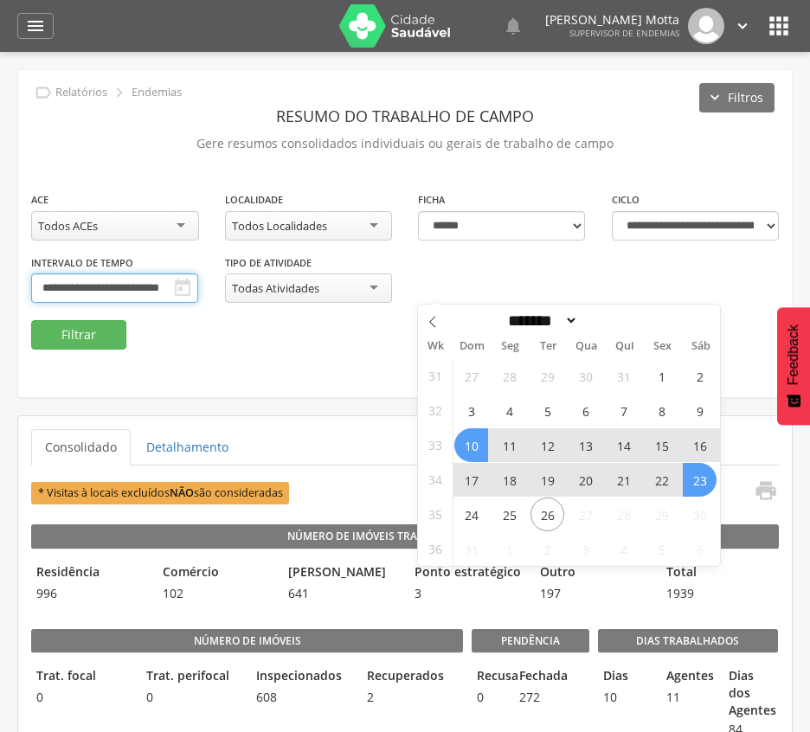
click at [198, 291] on input "**********" at bounding box center [114, 288] width 167 height 29
click at [474, 482] on span "17" at bounding box center [471, 480] width 34 height 34
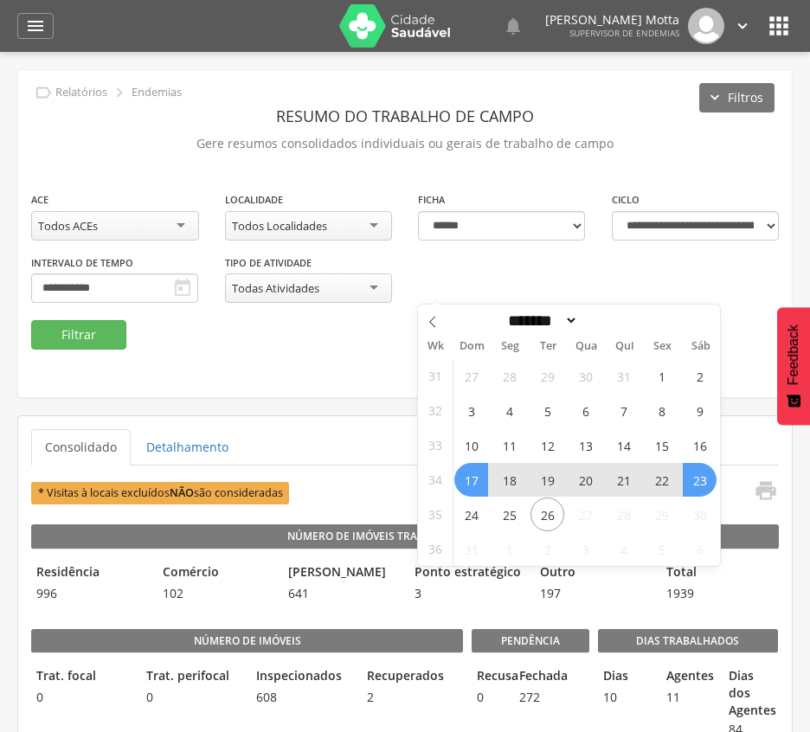
click at [706, 485] on span "23" at bounding box center [700, 480] width 34 height 34
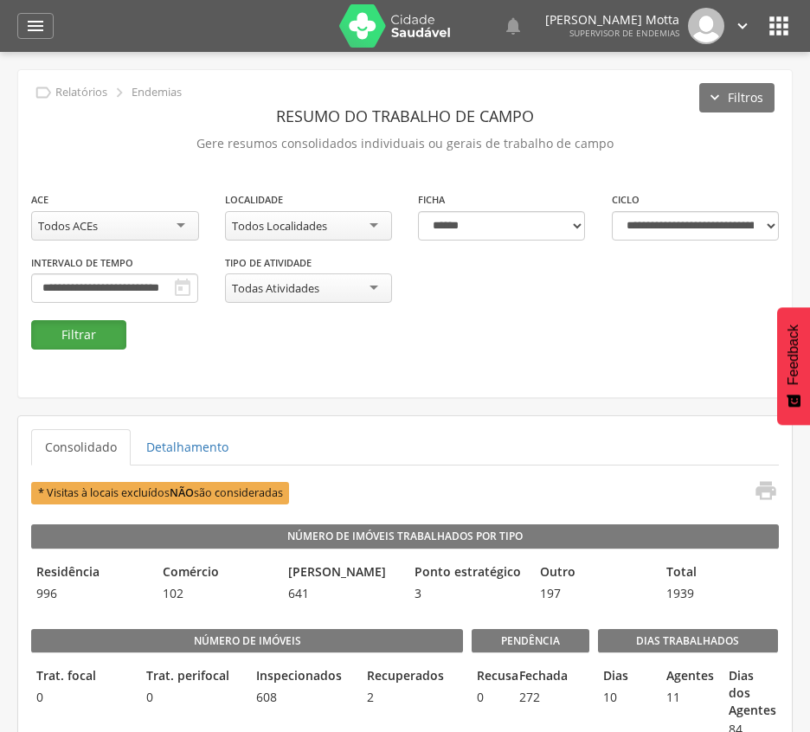
click at [68, 341] on button "Filtrar" at bounding box center [78, 334] width 95 height 29
click at [101, 336] on button "Filtrar" at bounding box center [78, 334] width 95 height 29
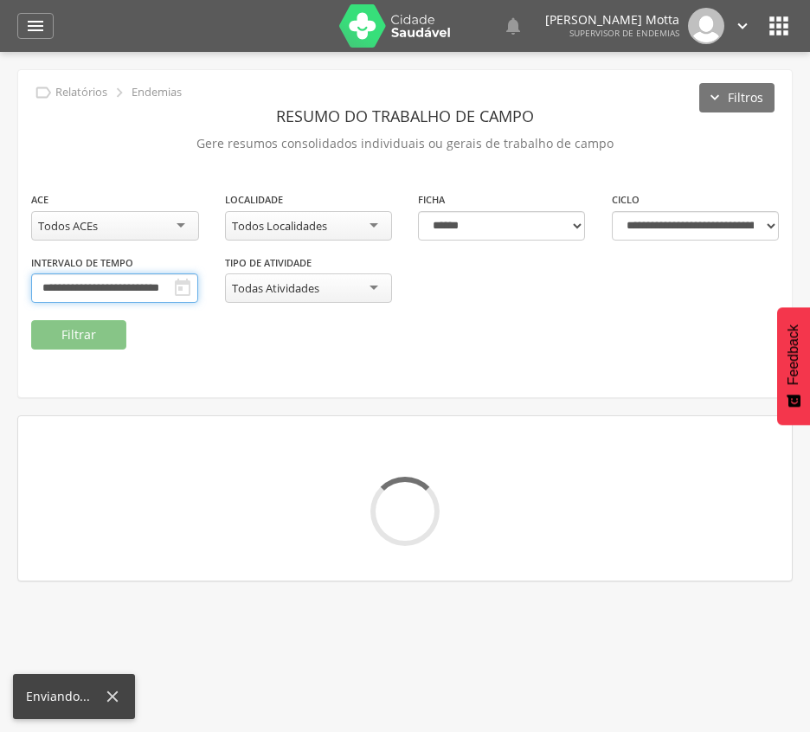
click at [198, 285] on input "**********" at bounding box center [114, 288] width 167 height 29
click at [309, 315] on div "**********" at bounding box center [405, 255] width 774 height 130
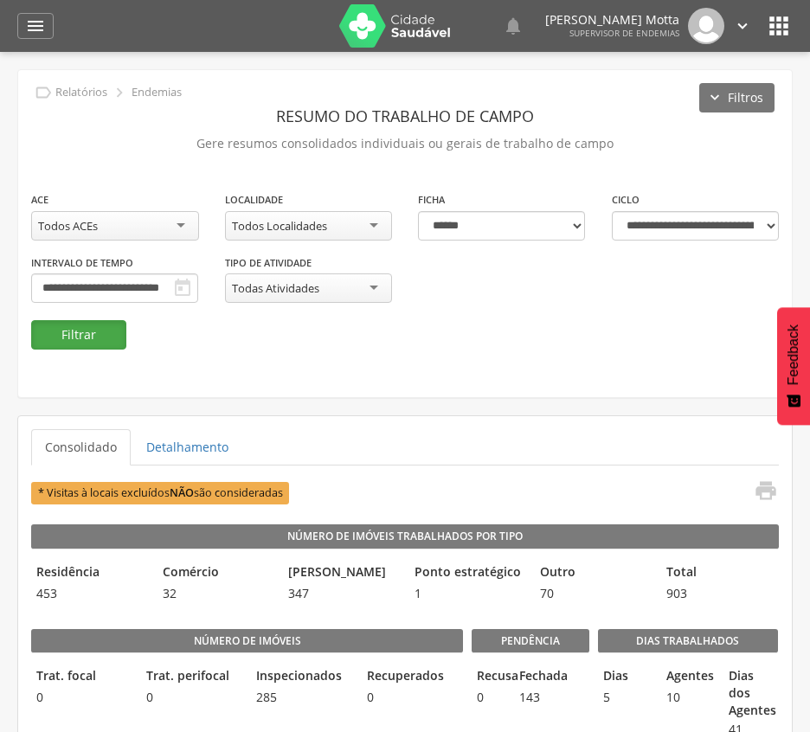
click at [81, 334] on button "Filtrar" at bounding box center [78, 334] width 95 height 29
click at [198, 285] on input "**********" at bounding box center [114, 288] width 167 height 29
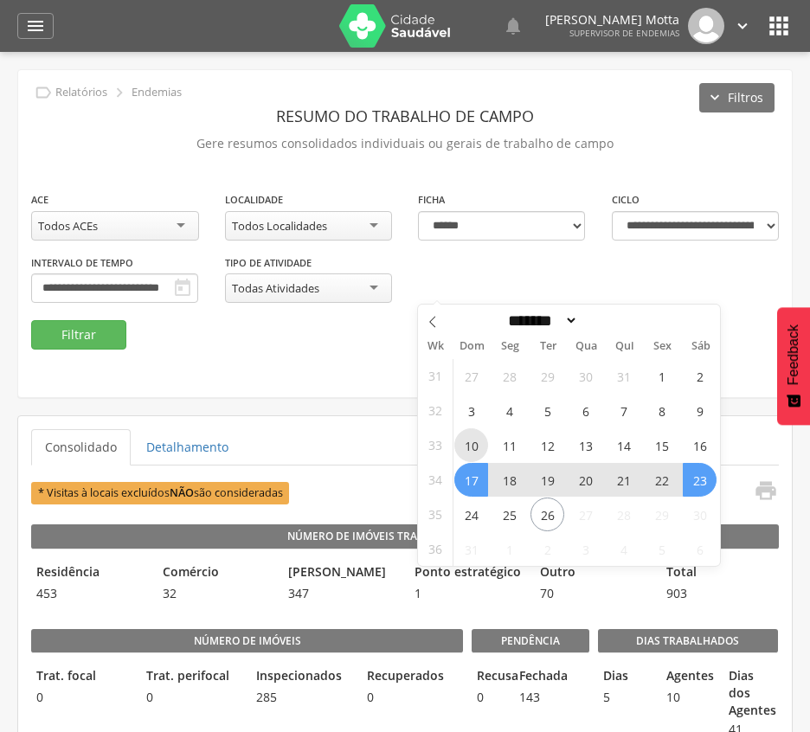
click at [486, 444] on span "10" at bounding box center [471, 445] width 34 height 34
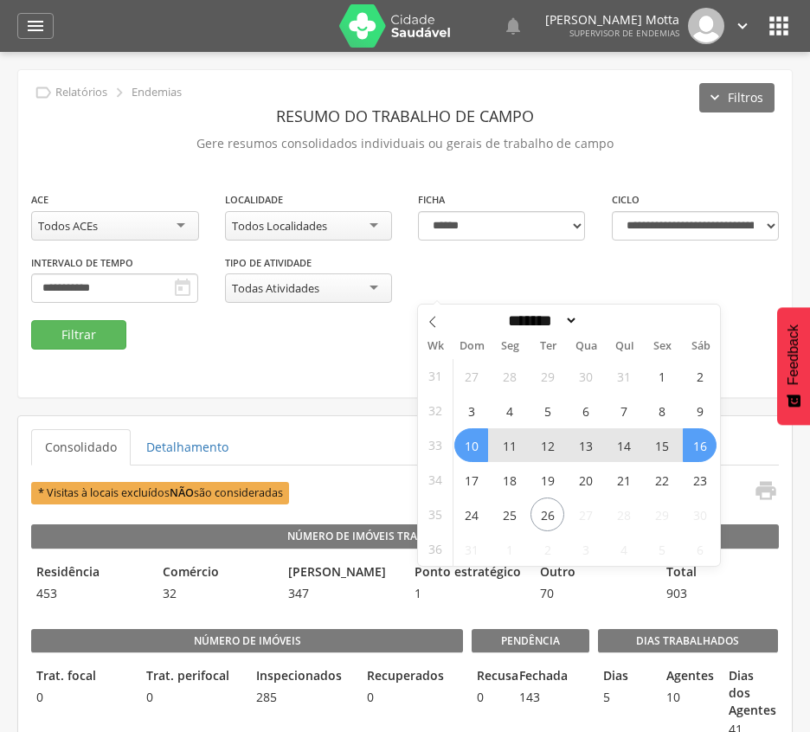
click at [694, 450] on span "16" at bounding box center [700, 445] width 34 height 34
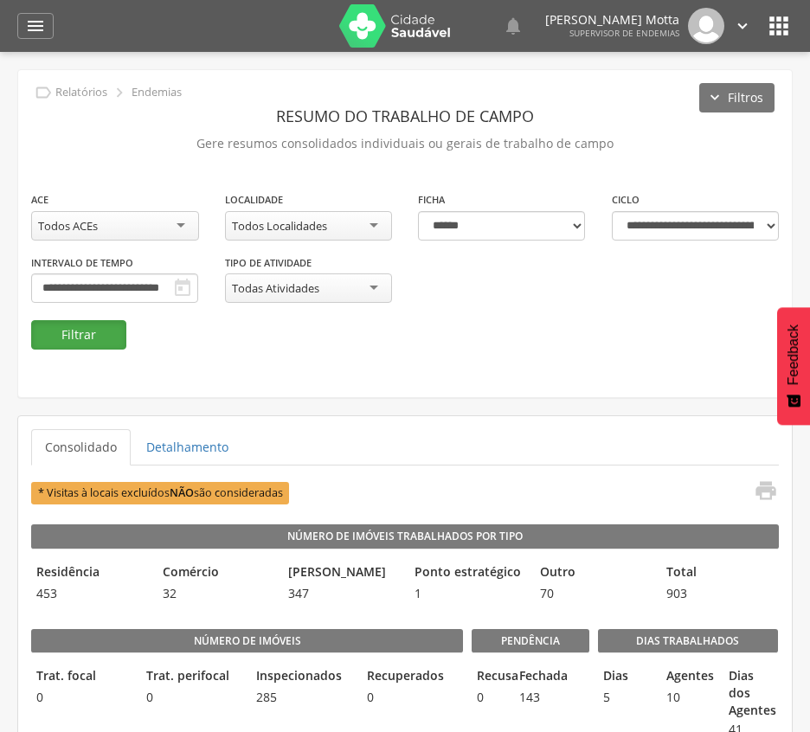
click at [60, 327] on button "Filtrar" at bounding box center [78, 334] width 95 height 29
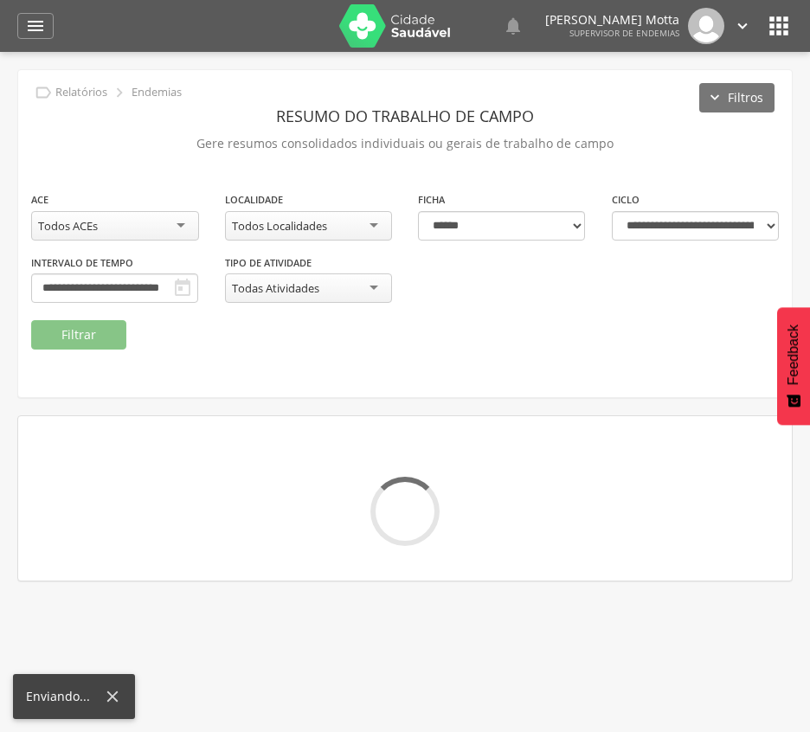
scroll to position [0, 0]
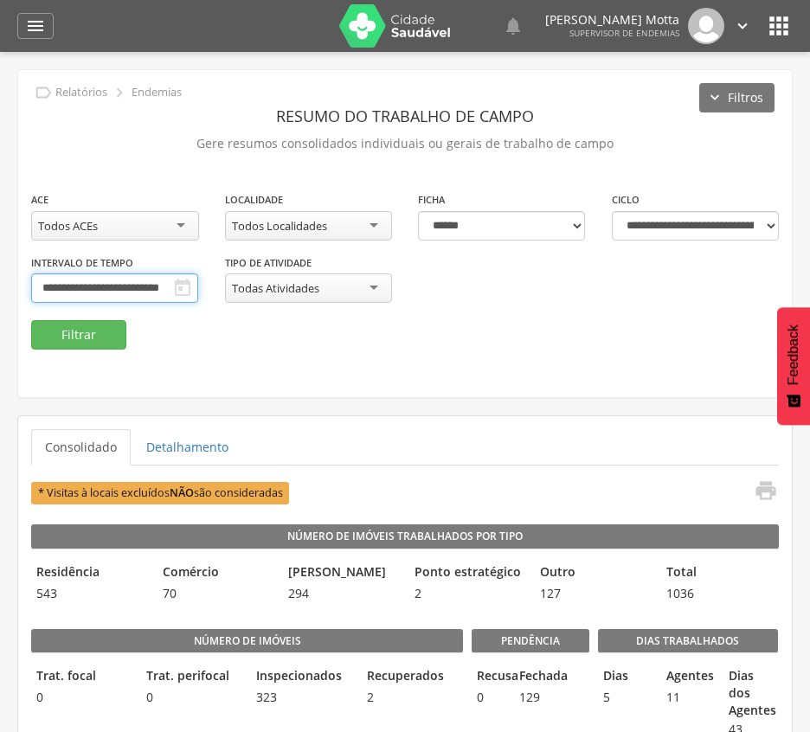
click at [198, 285] on input "**********" at bounding box center [114, 288] width 167 height 29
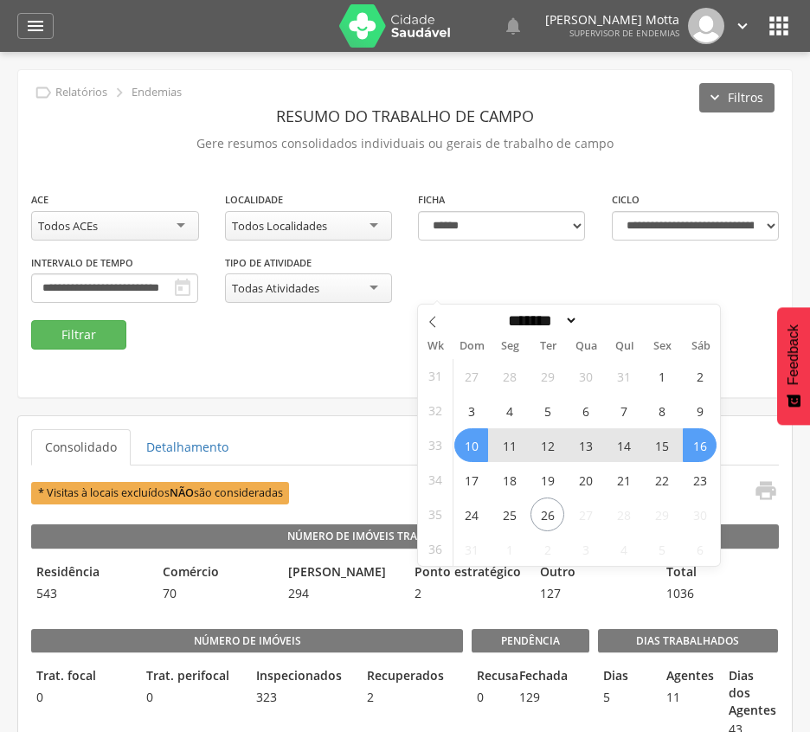
click at [482, 443] on span "10" at bounding box center [471, 445] width 34 height 34
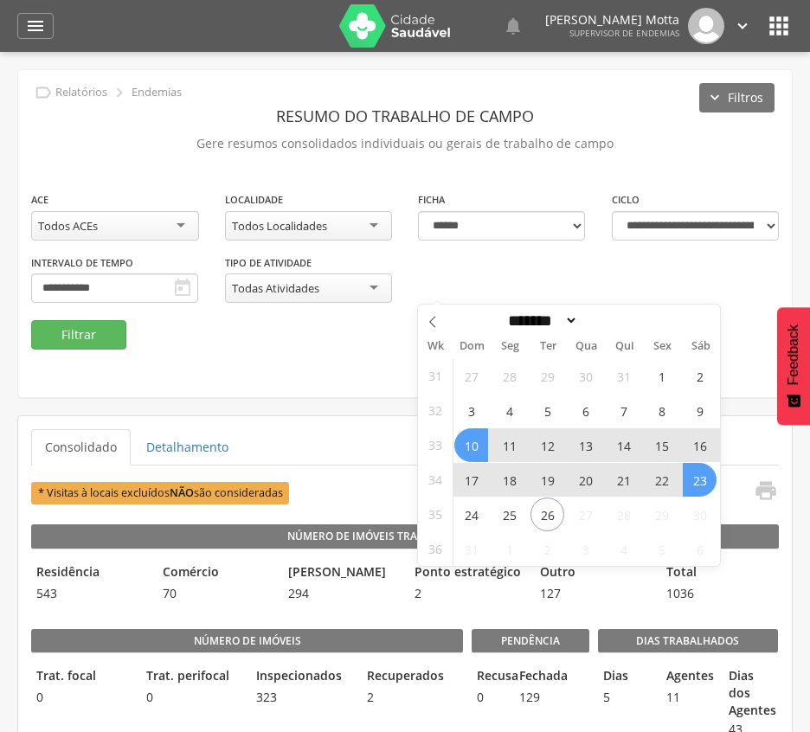
click at [705, 481] on span "23" at bounding box center [700, 480] width 34 height 34
type input "**********"
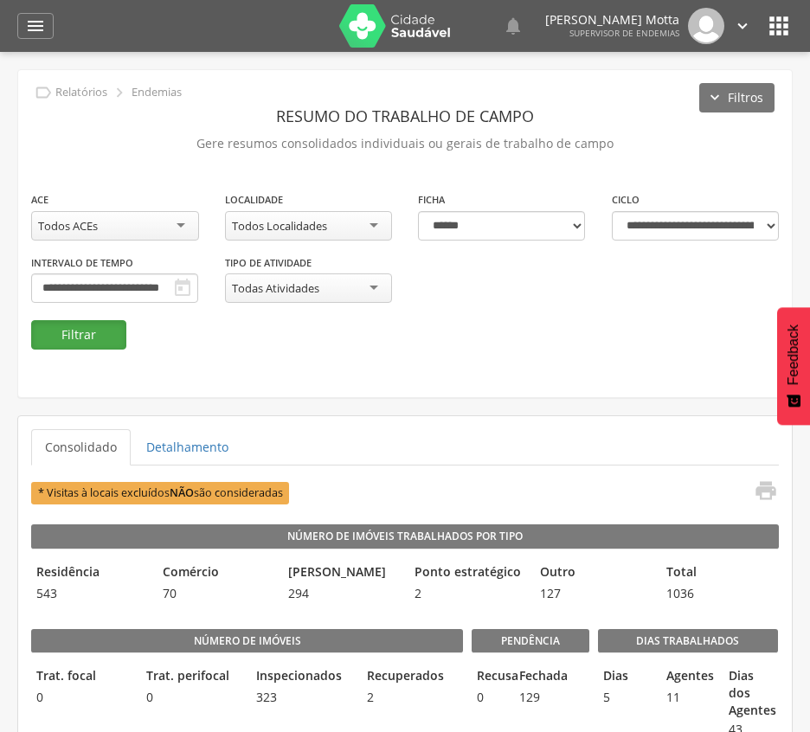
click at [67, 326] on button "Filtrar" at bounding box center [78, 334] width 95 height 29
